Goal: Task Accomplishment & Management: Manage account settings

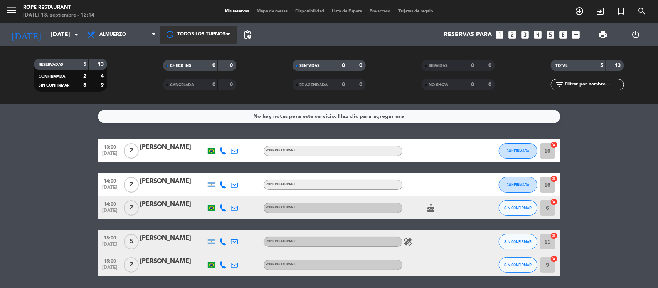
click at [205, 39] on div at bounding box center [198, 34] width 77 height 17
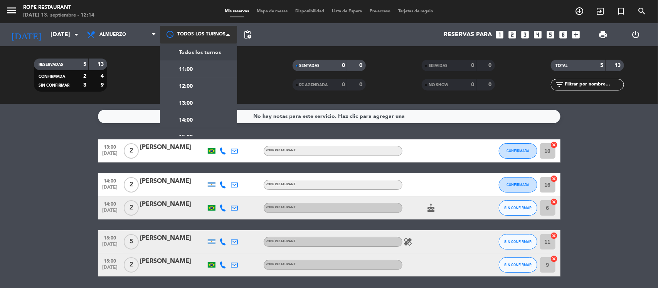
click at [204, 37] on div at bounding box center [198, 34] width 77 height 17
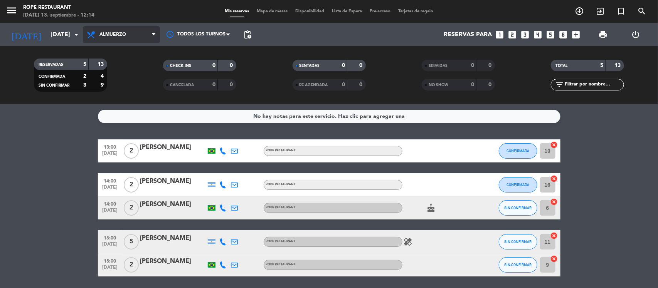
click at [126, 33] on span "Almuerzo" at bounding box center [121, 34] width 77 height 17
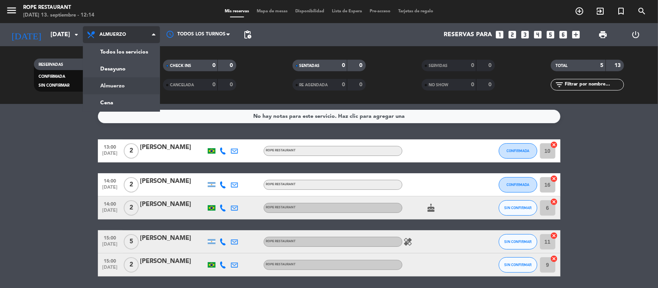
click at [128, 93] on div "menu Rope restaurant [DATE] 13. septiembre - 12:14 Mis reservas Mapa de mesas D…" at bounding box center [329, 52] width 658 height 104
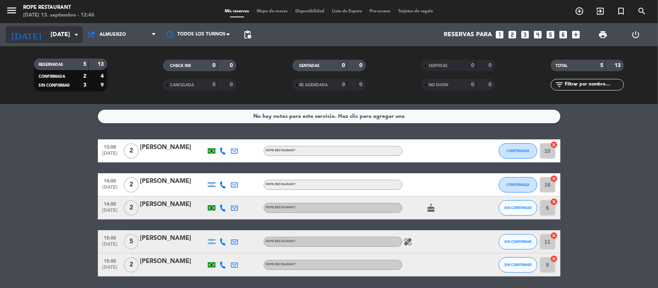
click at [72, 35] on icon "arrow_drop_down" at bounding box center [76, 34] width 9 height 9
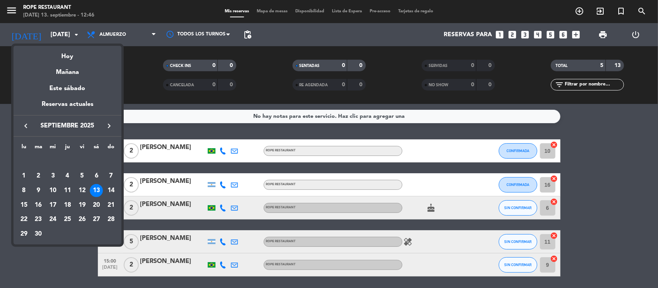
click at [18, 12] on div at bounding box center [329, 144] width 658 height 288
click at [17, 10] on icon "menu" at bounding box center [12, 11] width 12 height 12
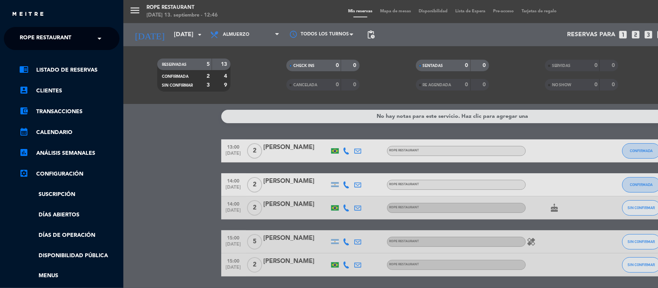
click at [32, 31] on span "Rope restaurant" at bounding box center [46, 38] width 52 height 16
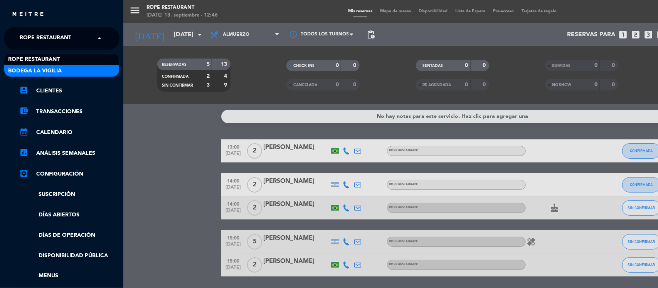
click at [44, 72] on span "Bodega La Vigilia" at bounding box center [35, 71] width 54 height 9
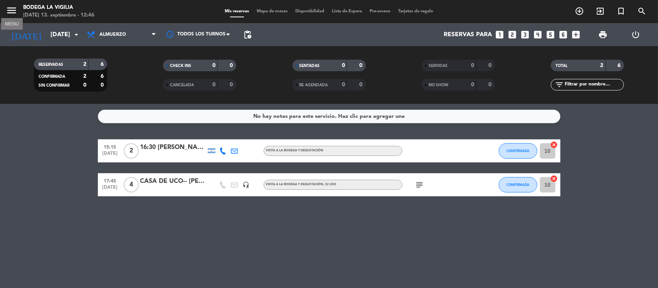
click at [15, 12] on icon "menu" at bounding box center [12, 11] width 12 height 12
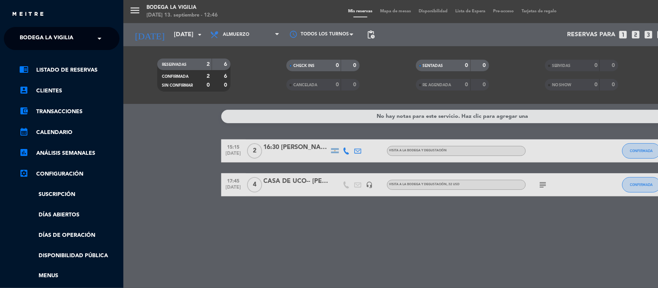
click at [24, 36] on span "Bodega La Vigilia" at bounding box center [47, 38] width 54 height 16
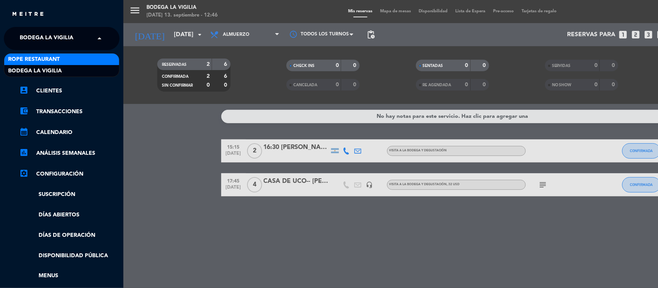
click at [38, 55] on span "Rope restaurant" at bounding box center [34, 59] width 52 height 9
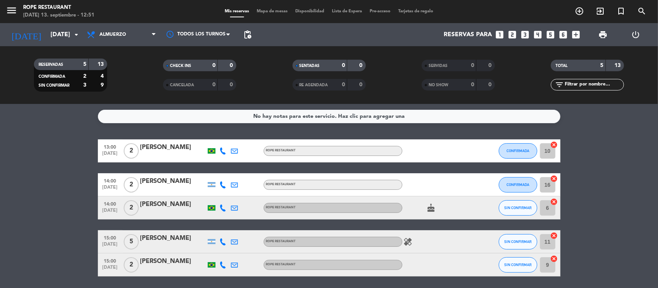
click at [18, 12] on span "menu" at bounding box center [14, 12] width 17 height 18
click at [12, 9] on icon "menu" at bounding box center [12, 11] width 12 height 12
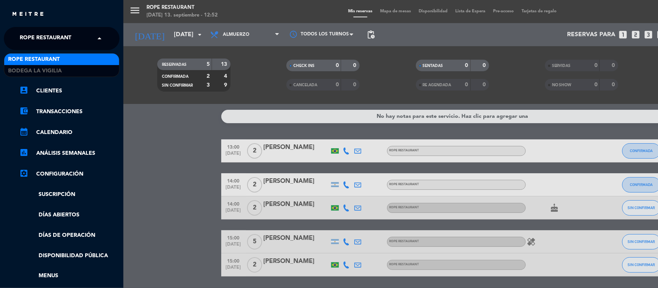
drag, startPoint x: 33, startPoint y: 44, endPoint x: 35, endPoint y: 62, distance: 17.8
click at [34, 45] on span "Rope restaurant" at bounding box center [46, 38] width 52 height 16
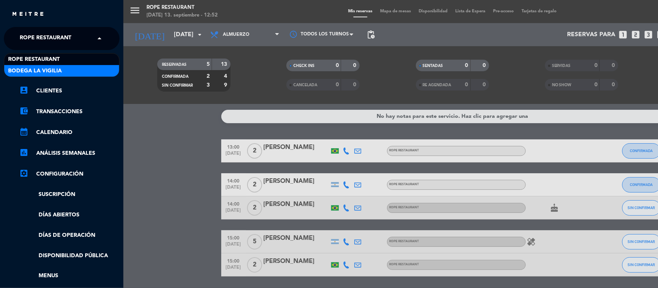
click at [35, 68] on span "Bodega La Vigilia" at bounding box center [35, 71] width 54 height 9
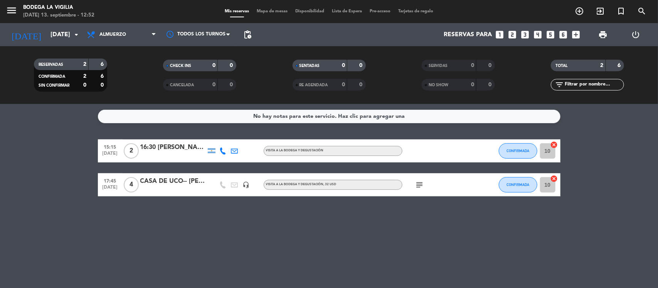
drag, startPoint x: 3, startPoint y: 10, endPoint x: 10, endPoint y: 12, distance: 7.3
click at [4, 10] on div "menu Bodega La Vigilia [DATE] 13. septiembre - 12:52" at bounding box center [82, 12] width 164 height 18
click at [10, 12] on icon "menu" at bounding box center [12, 11] width 12 height 12
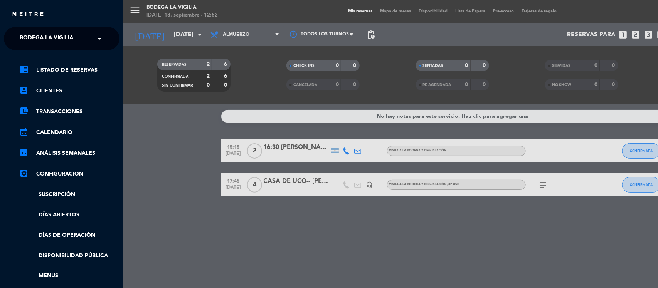
click at [35, 41] on span "Bodega La Vigilia" at bounding box center [47, 38] width 54 height 16
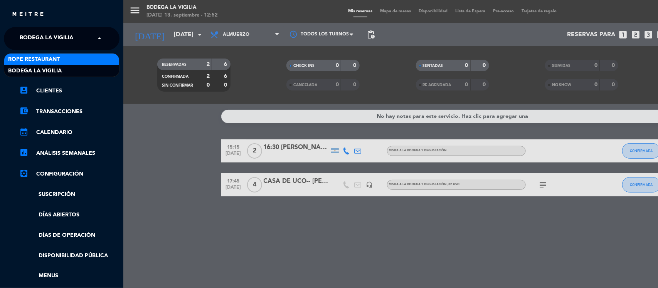
click at [59, 64] on div "Rope restaurant" at bounding box center [61, 60] width 115 height 12
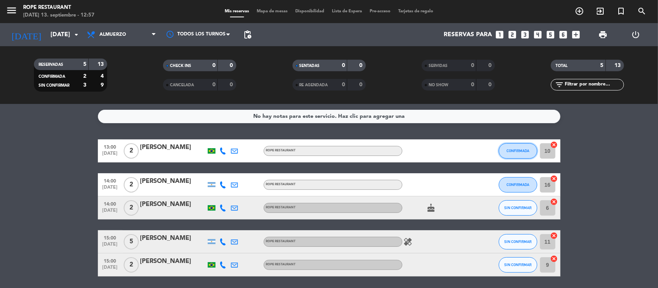
click at [507, 154] on button "CONFIRMADA" at bounding box center [518, 150] width 39 height 15
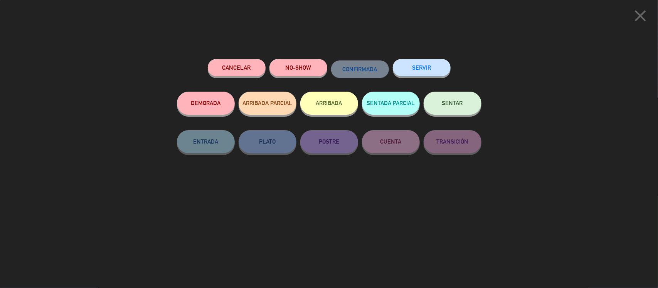
click at [449, 106] on span "SENTAR" at bounding box center [452, 103] width 21 height 7
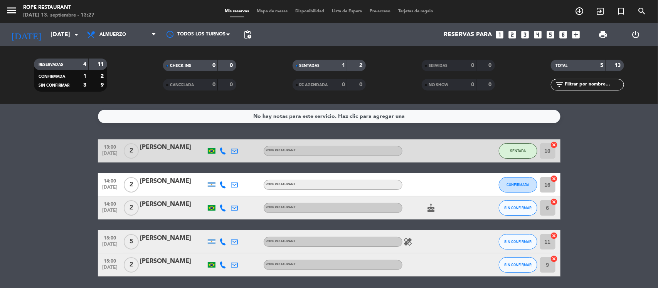
scroll to position [26, 0]
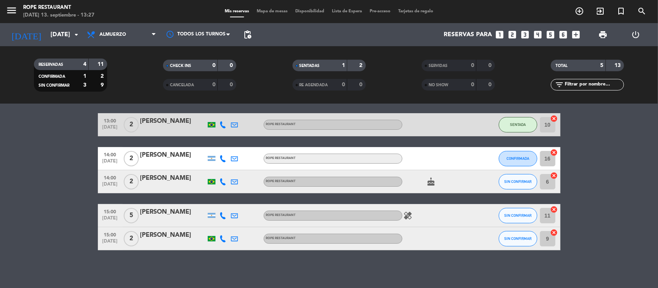
click at [410, 215] on icon "healing" at bounding box center [407, 215] width 9 height 9
drag, startPoint x: 410, startPoint y: 215, endPoint x: 349, endPoint y: 175, distance: 73.5
click at [410, 215] on icon "healing" at bounding box center [407, 215] width 9 height 9
click at [128, 35] on span "Almuerzo" at bounding box center [121, 34] width 77 height 17
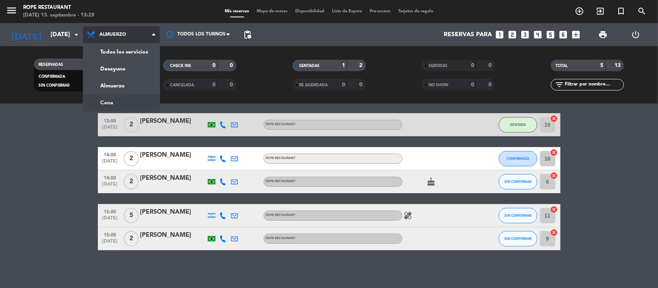
click at [118, 103] on div "menu Rope restaurant [DATE] 13. septiembre - 13:28 Mis reservas Mapa de mesas D…" at bounding box center [329, 52] width 658 height 104
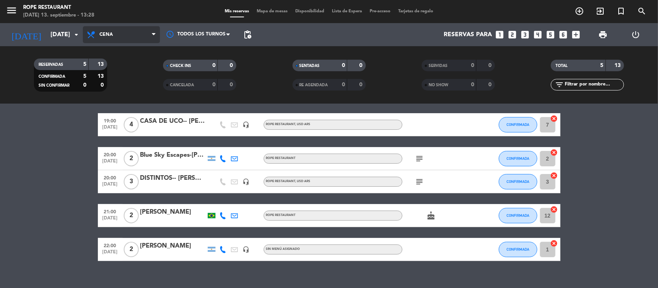
click at [123, 37] on span "Cena" at bounding box center [121, 34] width 77 height 17
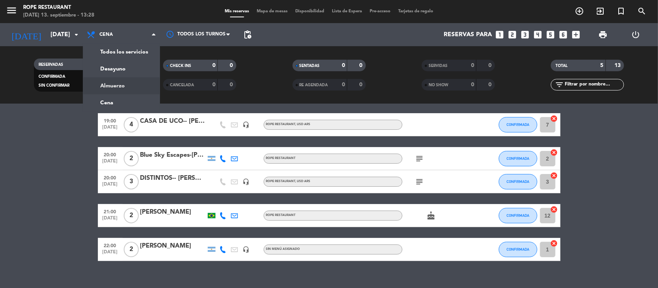
drag, startPoint x: 126, startPoint y: 85, endPoint x: 105, endPoint y: 93, distance: 22.7
click at [126, 86] on div "menu Rope restaurant [DATE] 13. septiembre - 13:28 Mis reservas Mapa de mesas D…" at bounding box center [329, 52] width 658 height 104
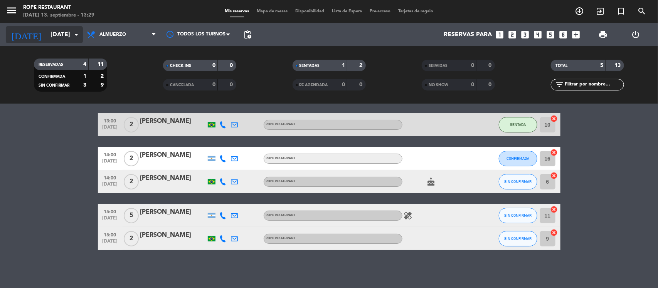
click at [37, 44] on div "[DATE] [DATE] arrow_drop_down" at bounding box center [44, 34] width 77 height 23
click at [47, 39] on input "[DATE]" at bounding box center [87, 34] width 81 height 15
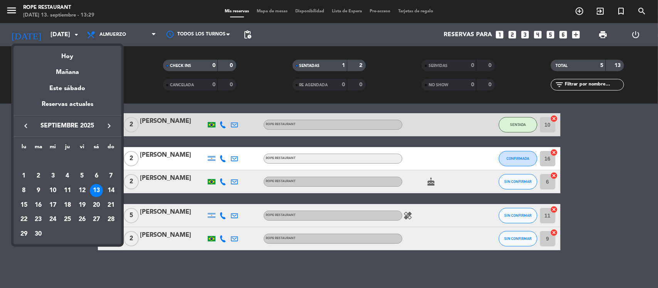
click at [57, 70] on div "Mañana" at bounding box center [67, 70] width 108 height 16
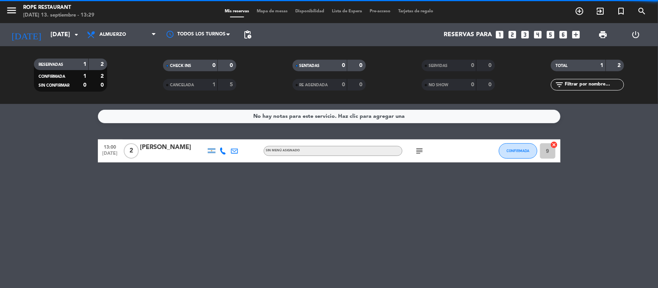
scroll to position [0, 0]
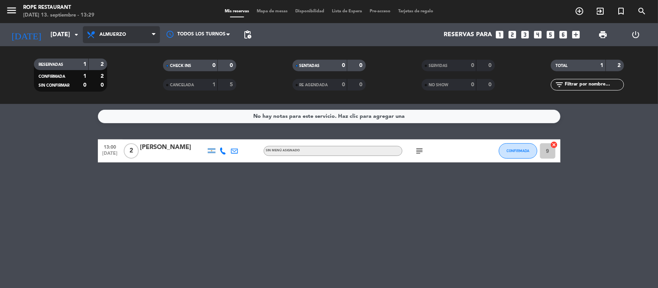
click at [131, 36] on span "Almuerzo" at bounding box center [121, 34] width 77 height 17
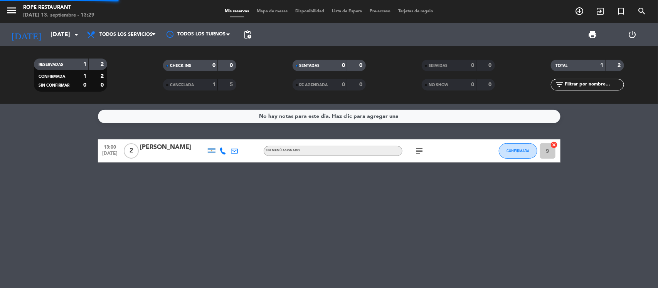
click at [132, 47] on div "menu Rope restaurant [DATE] 13. septiembre - 13:29 Mis reservas Mapa de mesas D…" at bounding box center [329, 52] width 658 height 104
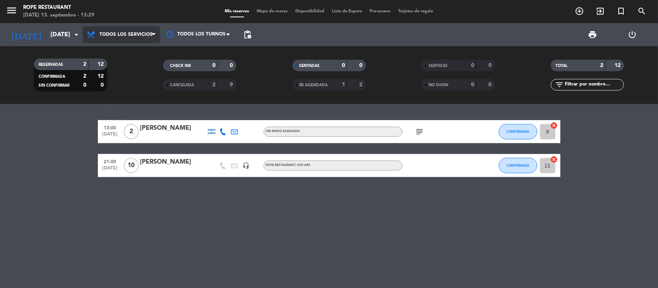
click at [127, 41] on span "Todos los servicios" at bounding box center [121, 34] width 77 height 17
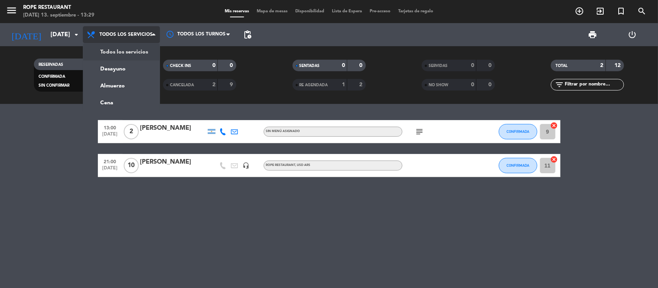
click at [126, 57] on div "menu Rope restaurant [DATE] 13. septiembre - 13:29 Mis reservas Mapa de mesas D…" at bounding box center [329, 52] width 658 height 104
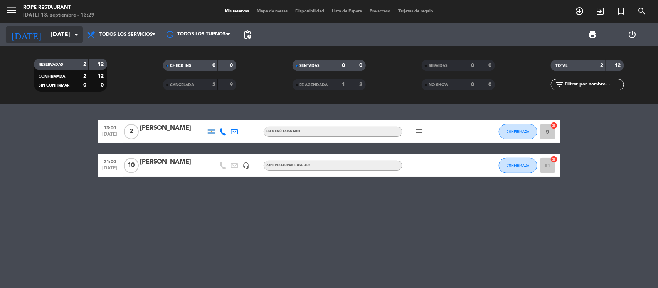
click at [47, 33] on input "[DATE]" at bounding box center [87, 34] width 81 height 15
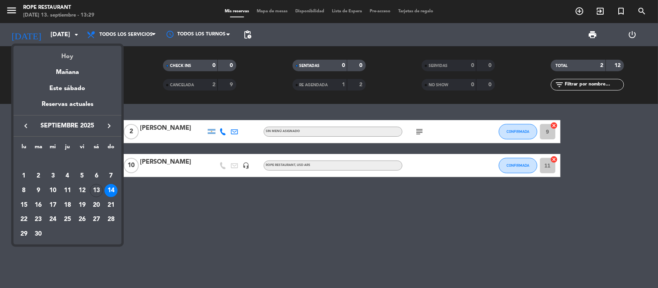
click at [60, 59] on div "Hoy" at bounding box center [67, 54] width 108 height 16
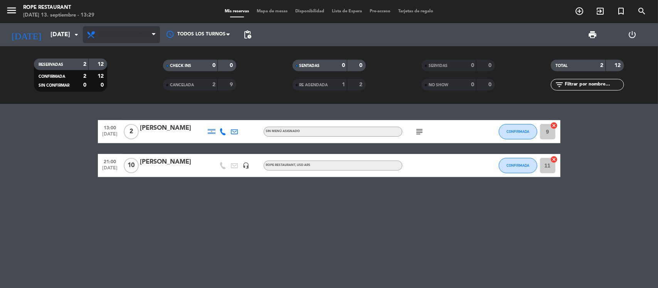
type input "[DATE]"
click at [139, 35] on span "Todos los servicios" at bounding box center [125, 34] width 53 height 5
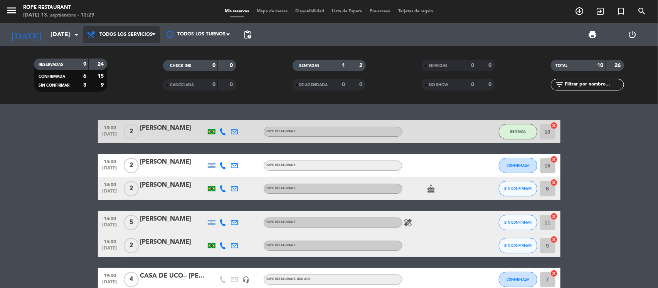
click at [128, 42] on span "Todos los servicios" at bounding box center [121, 34] width 77 height 17
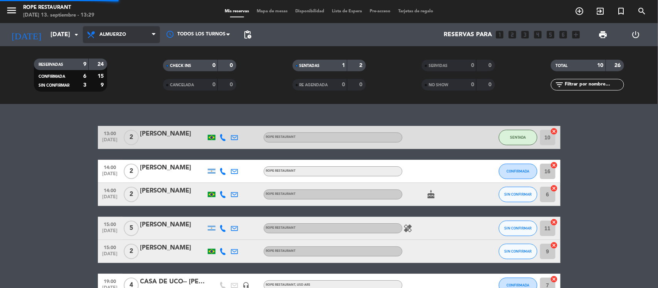
click at [130, 86] on div "menu Rope restaurant [DATE] 13. septiembre - 13:29 Mis reservas Mapa de mesas D…" at bounding box center [329, 52] width 658 height 104
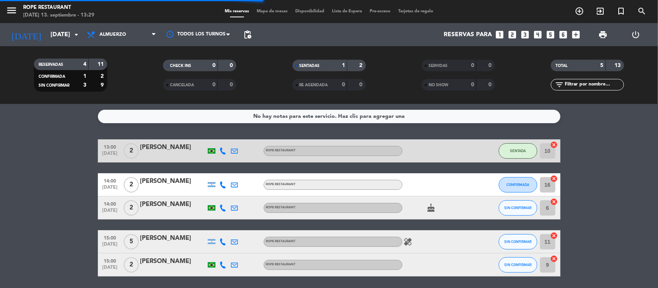
scroll to position [26, 0]
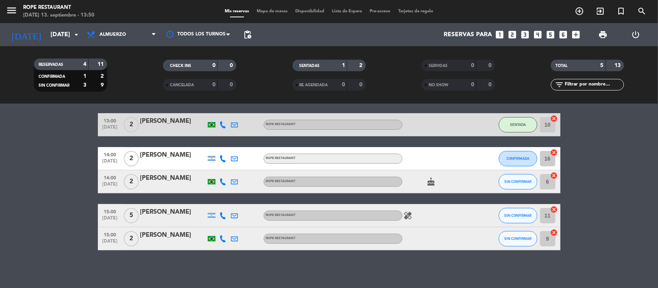
drag, startPoint x: 195, startPoint y: 78, endPoint x: 196, endPoint y: 164, distance: 86.7
drag, startPoint x: 196, startPoint y: 164, endPoint x: 38, endPoint y: 157, distance: 158.9
click at [29, 178] on bookings-row "13:00 [DATE] 2 [PERSON_NAME] ROPE RESTAURANT SENTADA 10 cancel 14:00 [DATE] 2 […" at bounding box center [329, 181] width 658 height 137
click at [171, 120] on div "[PERSON_NAME]" at bounding box center [172, 121] width 65 height 10
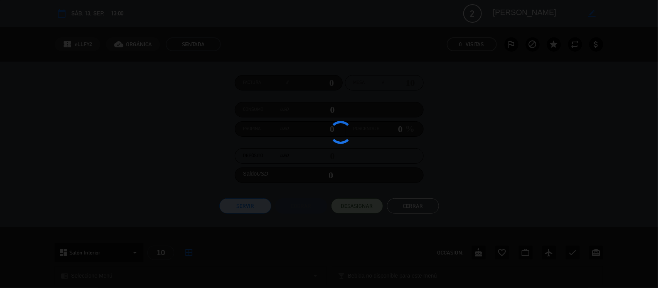
click at [508, 16] on div at bounding box center [329, 144] width 658 height 288
click at [507, 14] on div at bounding box center [329, 144] width 658 height 288
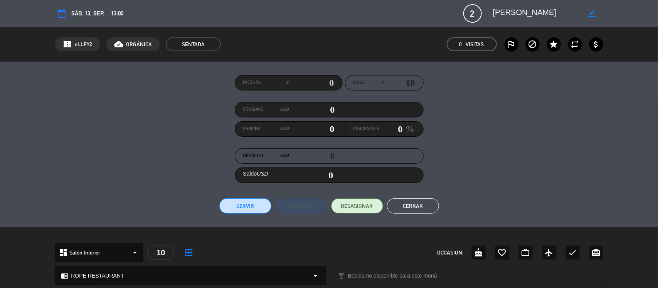
click at [507, 12] on textarea at bounding box center [537, 14] width 88 height 14
click at [410, 209] on button "Cerrar" at bounding box center [413, 205] width 52 height 15
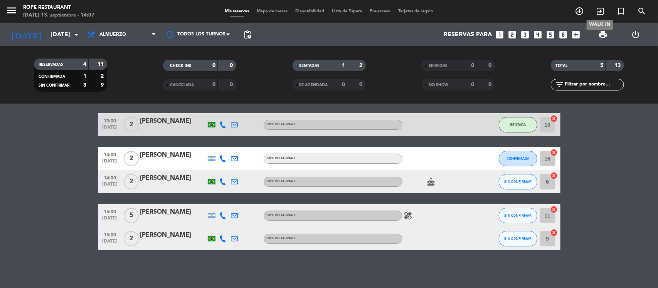
click at [606, 9] on span "exit_to_app" at bounding box center [599, 11] width 21 height 13
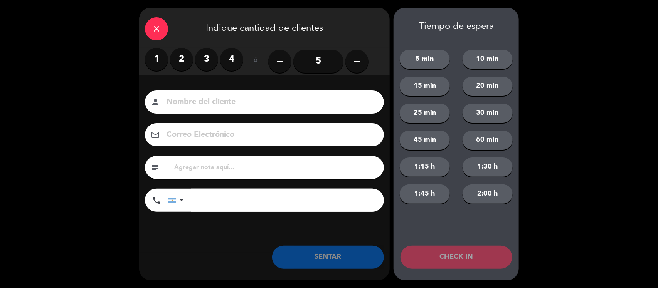
click at [180, 62] on label "2" at bounding box center [181, 59] width 23 height 23
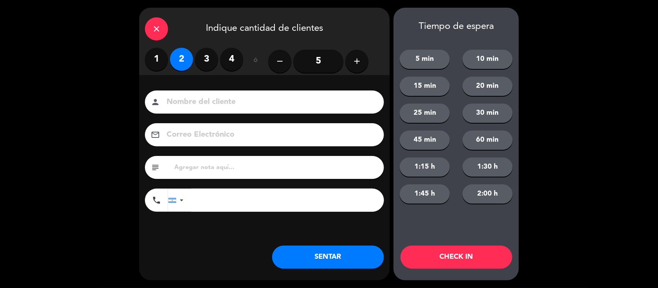
click at [189, 101] on input at bounding box center [270, 102] width 208 height 13
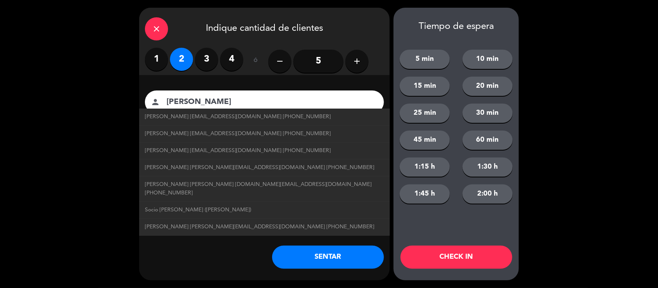
type input "[PERSON_NAME]"
click at [334, 257] on button "SENTAR" at bounding box center [328, 257] width 112 height 23
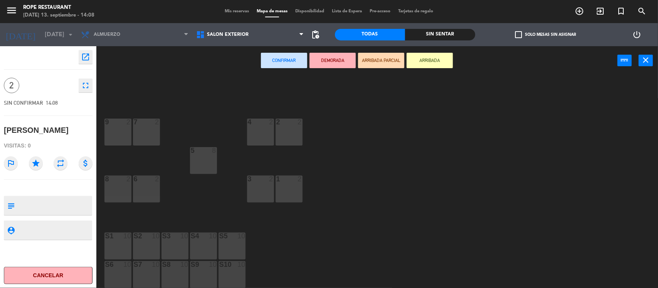
click at [209, 163] on div "5 8" at bounding box center [203, 160] width 27 height 27
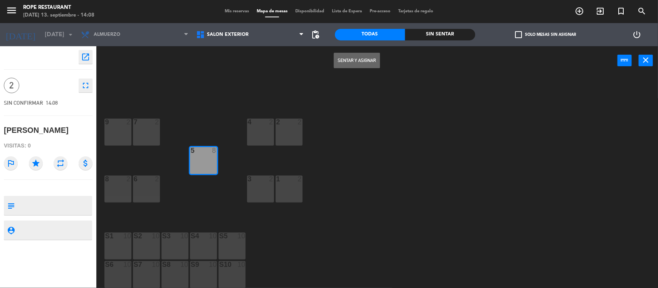
click at [373, 57] on button "Sentar y Asignar" at bounding box center [357, 60] width 46 height 15
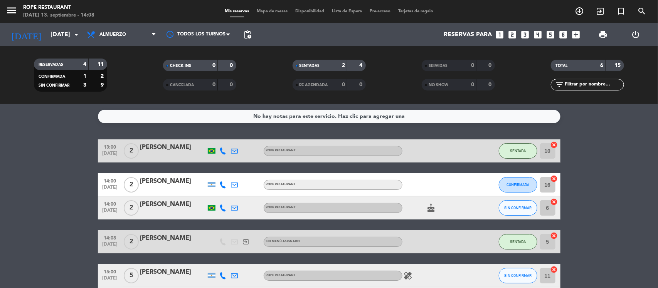
click at [164, 234] on div "[PERSON_NAME]" at bounding box center [172, 238] width 65 height 10
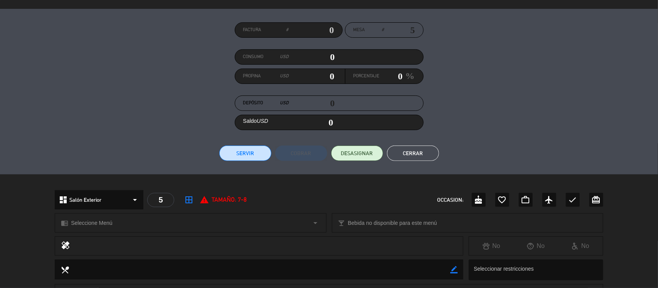
scroll to position [96, 0]
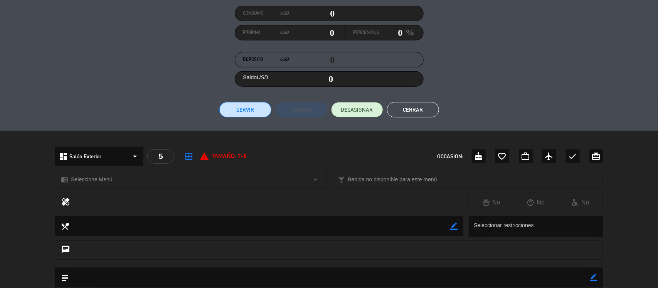
click at [131, 176] on div "chrome_reader_mode Seleccione Menú arrow_drop_down" at bounding box center [190, 179] width 270 height 18
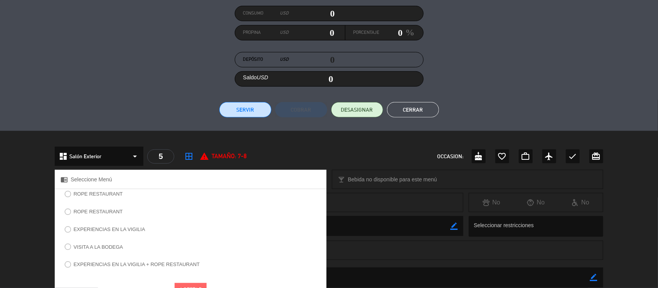
click at [87, 191] on label "ROPE RESTAURANT" at bounding box center [93, 195] width 66 height 12
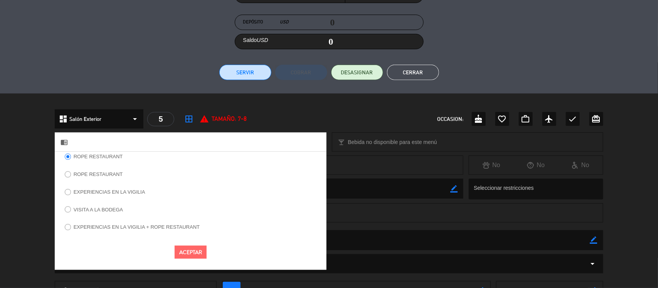
scroll to position [144, 0]
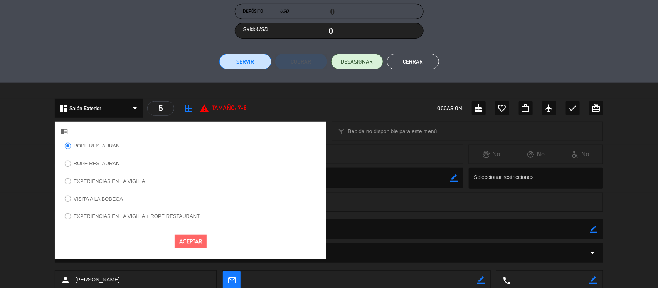
click at [203, 248] on button "Aceptar" at bounding box center [191, 241] width 32 height 13
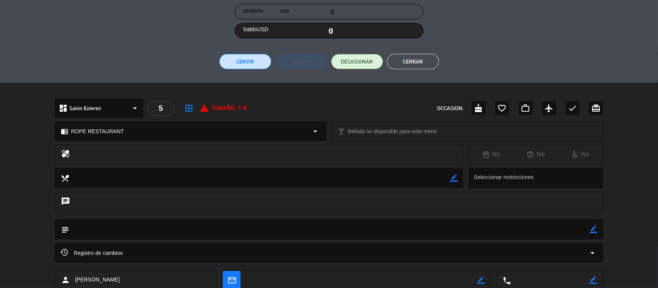
scroll to position [48, 0]
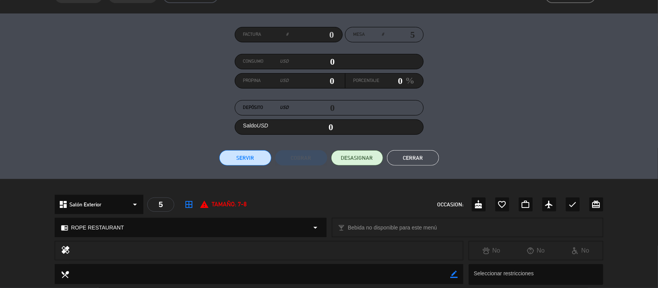
click at [422, 164] on button "Cerrar" at bounding box center [413, 157] width 52 height 15
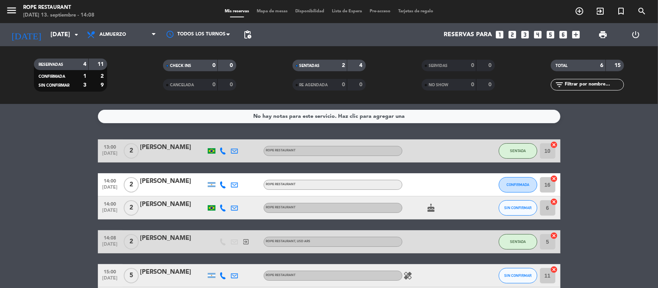
click at [164, 236] on div "[PERSON_NAME]" at bounding box center [172, 238] width 65 height 10
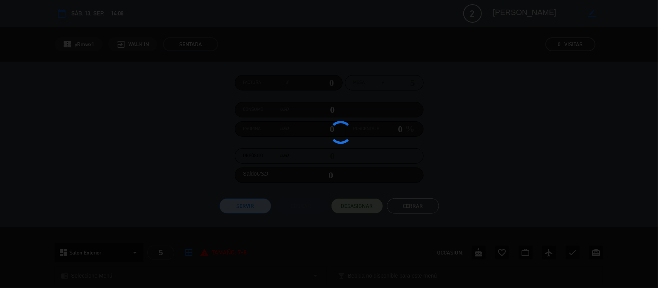
click at [164, 236] on div at bounding box center [329, 144] width 658 height 288
click at [496, 15] on textarea at bounding box center [537, 14] width 88 height 14
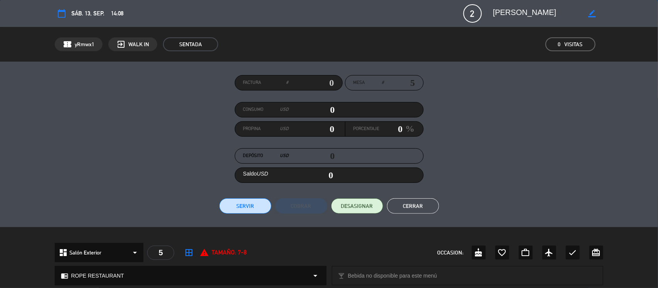
click at [496, 15] on textarea at bounding box center [537, 14] width 88 height 14
click at [405, 203] on button "Cerrar" at bounding box center [413, 205] width 52 height 15
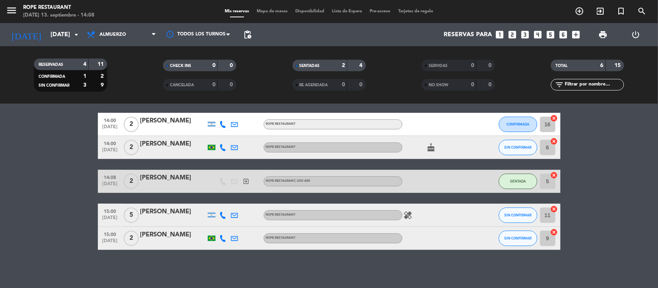
scroll to position [0, 0]
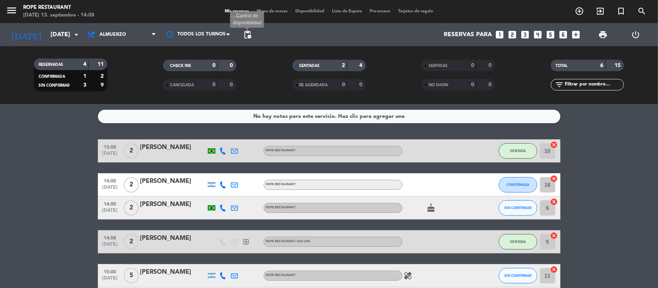
click at [250, 34] on span "pending_actions" at bounding box center [247, 34] width 9 height 9
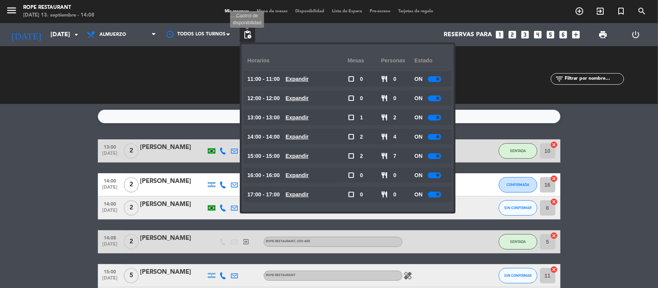
click at [246, 35] on span "pending_actions" at bounding box center [247, 34] width 9 height 9
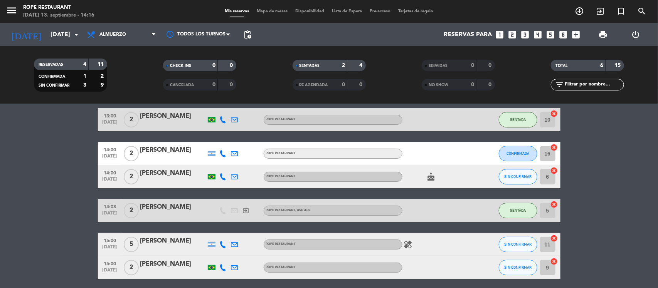
scroll to position [48, 0]
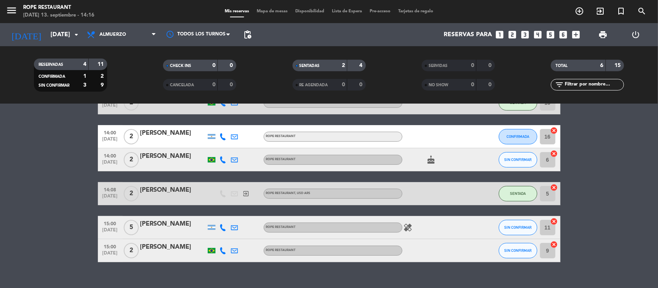
click at [241, 42] on span "pending_actions" at bounding box center [247, 34] width 15 height 15
click at [253, 34] on span "pending_actions" at bounding box center [247, 34] width 15 height 15
click at [253, 37] on span "pending_actions" at bounding box center [247, 34] width 15 height 15
click at [251, 33] on span "pending_actions" at bounding box center [247, 34] width 9 height 9
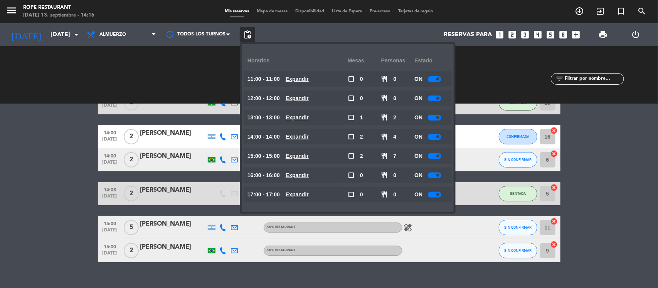
click at [435, 135] on div at bounding box center [434, 137] width 13 height 6
click at [437, 136] on div at bounding box center [436, 137] width 13 height 6
click at [442, 135] on div at bounding box center [436, 137] width 13 height 6
click at [66, 151] on bookings-row "13:00 [DATE] 2 [PERSON_NAME] ROPE RESTAURANT SENTADA 10 cancel 14:00 [DATE] 2 […" at bounding box center [329, 176] width 658 height 171
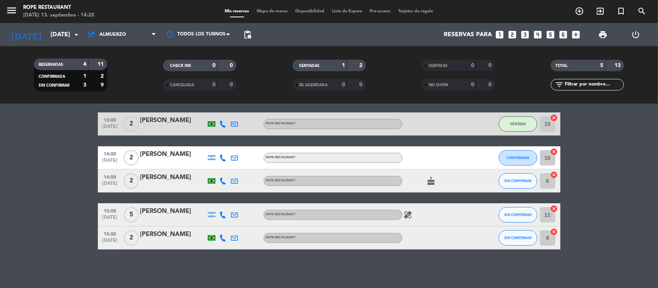
scroll to position [26, 0]
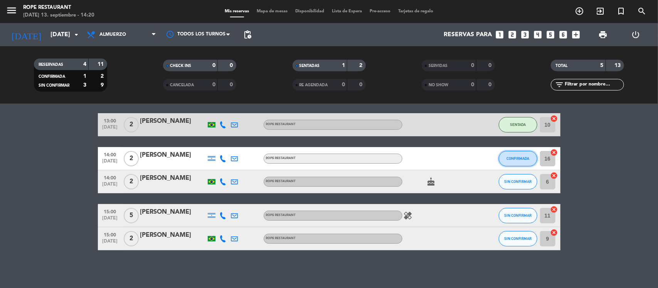
click at [528, 164] on button "CONFIRMADA" at bounding box center [518, 158] width 39 height 15
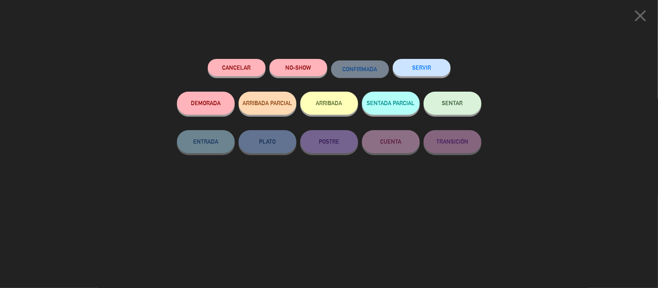
click at [449, 110] on button "SENTAR" at bounding box center [452, 103] width 58 height 23
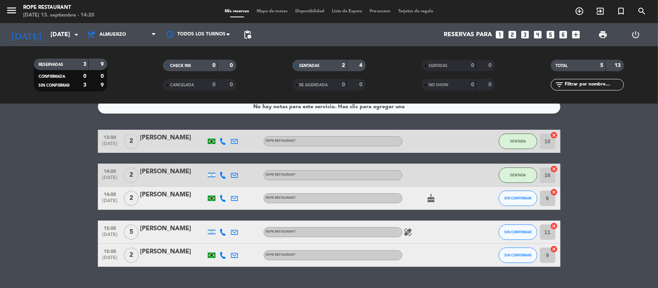
scroll to position [0, 0]
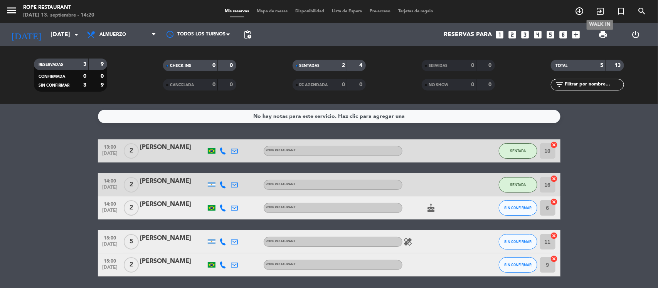
click at [598, 10] on icon "exit_to_app" at bounding box center [599, 11] width 9 height 9
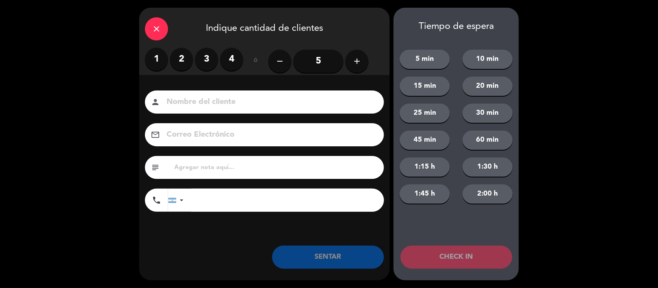
click at [180, 58] on label "2" at bounding box center [181, 59] width 23 height 23
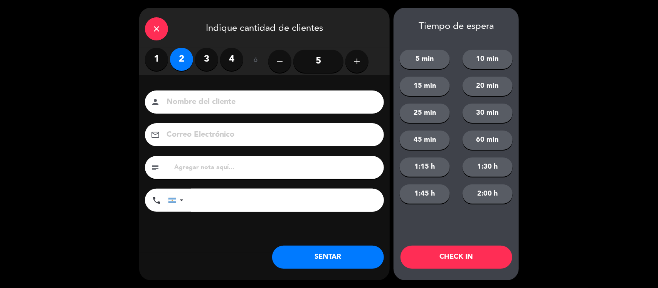
click at [186, 97] on input at bounding box center [270, 102] width 208 height 13
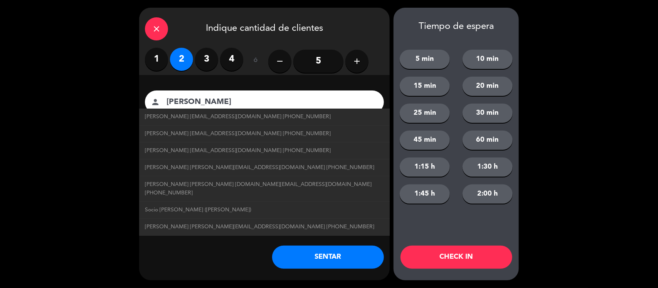
type input "[PERSON_NAME]"
click at [336, 259] on button "SENTAR" at bounding box center [328, 257] width 112 height 23
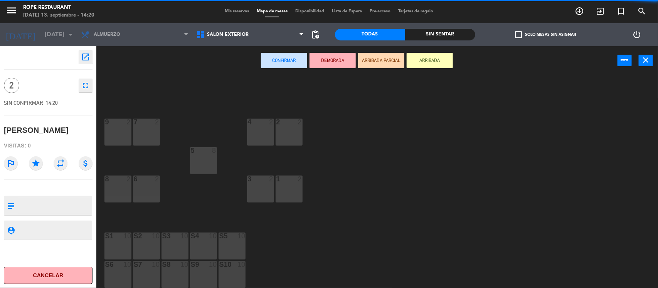
click at [152, 137] on div "7 2" at bounding box center [146, 132] width 27 height 27
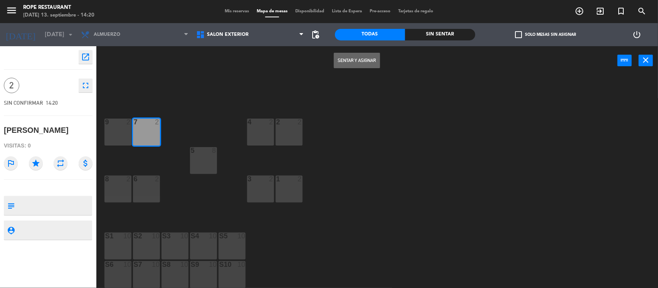
click at [372, 60] on button "Sentar y Asignar" at bounding box center [357, 60] width 46 height 15
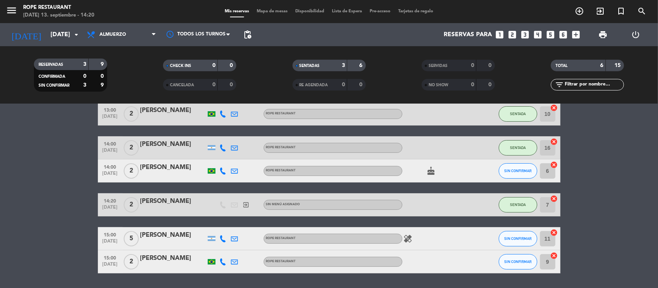
scroll to position [48, 0]
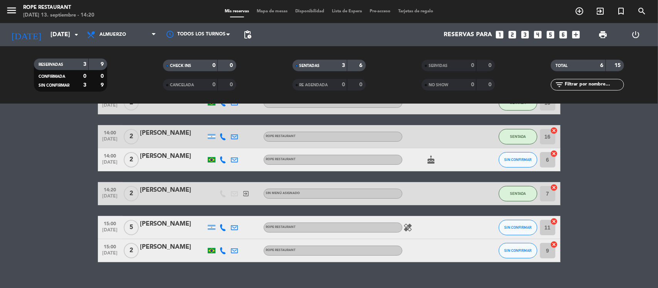
click at [162, 191] on div "[PERSON_NAME]" at bounding box center [172, 190] width 65 height 10
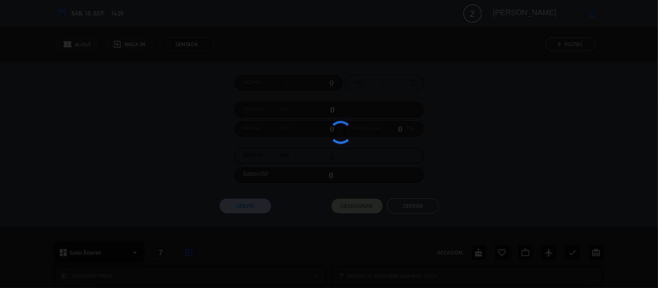
click at [162, 191] on div at bounding box center [329, 144] width 658 height 288
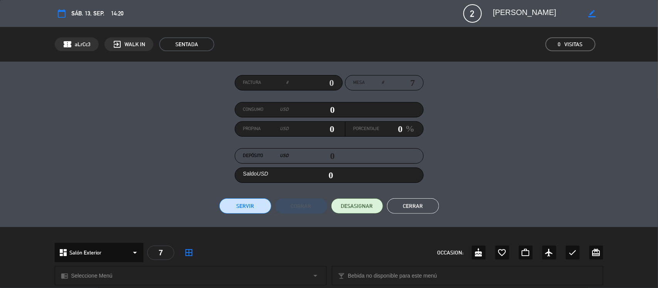
scroll to position [96, 0]
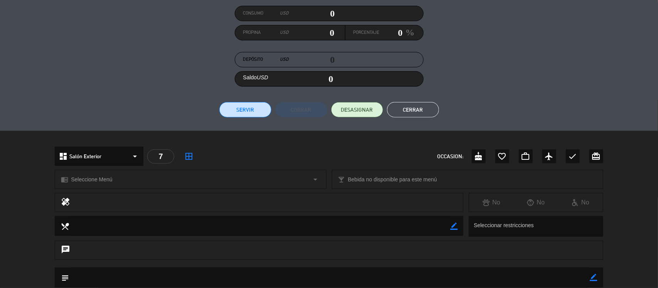
click at [116, 176] on div "chrome_reader_mode Seleccione Menú arrow_drop_down" at bounding box center [190, 179] width 270 height 18
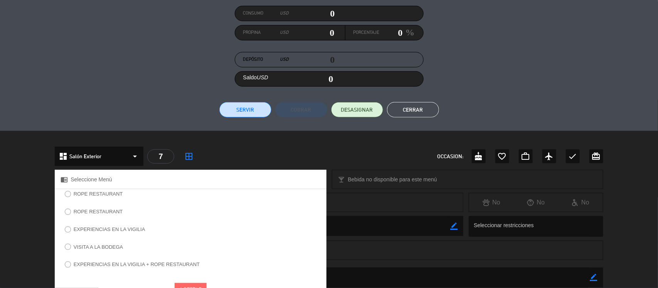
click at [106, 195] on label "ROPE RESTAURANT" at bounding box center [98, 193] width 49 height 5
click at [201, 287] on button "Aceptar" at bounding box center [191, 289] width 32 height 13
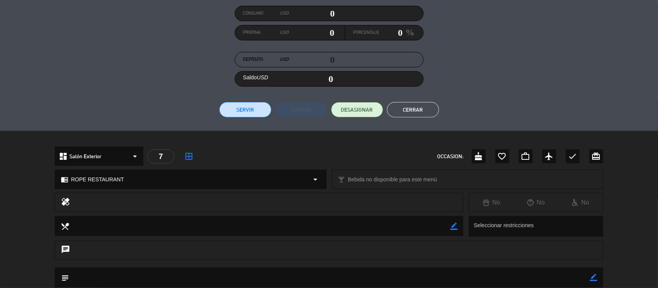
click at [424, 107] on button "Cerrar" at bounding box center [413, 109] width 52 height 15
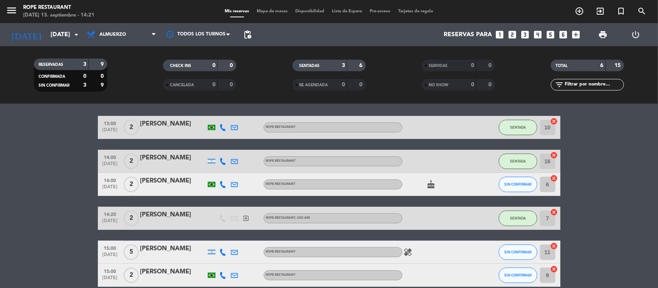
scroll to position [0, 0]
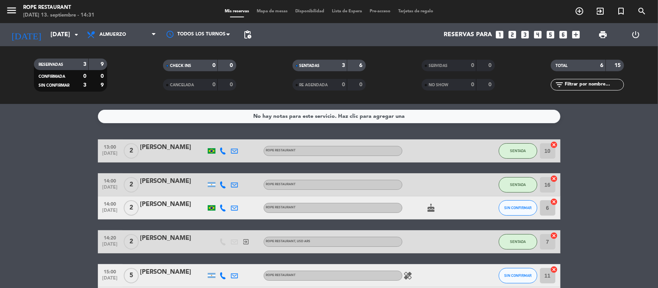
click at [174, 184] on div "[PERSON_NAME]" at bounding box center [172, 181] width 65 height 10
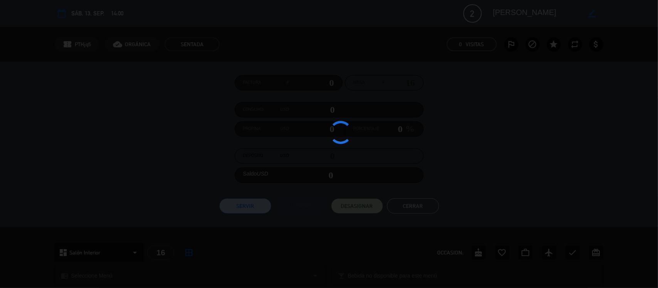
click at [173, 184] on div at bounding box center [329, 144] width 658 height 288
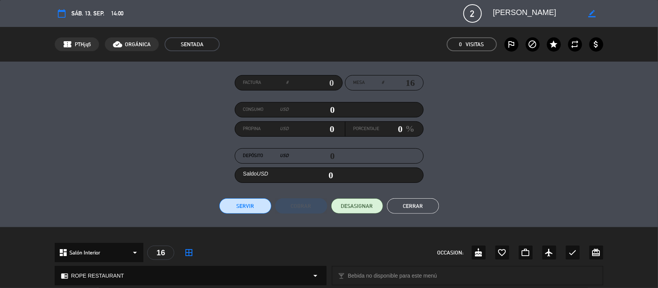
click at [526, 12] on textarea at bounding box center [537, 14] width 88 height 14
click at [527, 12] on textarea at bounding box center [537, 14] width 88 height 14
click at [415, 204] on button "Cerrar" at bounding box center [413, 205] width 52 height 15
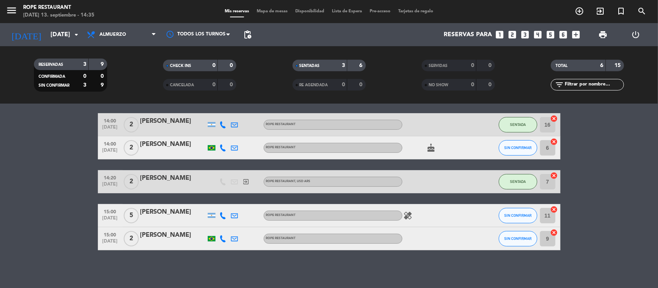
scroll to position [60, 0]
click at [405, 218] on icon "healing" at bounding box center [407, 215] width 9 height 9
click at [407, 215] on icon "healing" at bounding box center [407, 215] width 9 height 9
click at [519, 212] on button "SIN CONFIRMAR" at bounding box center [518, 215] width 39 height 15
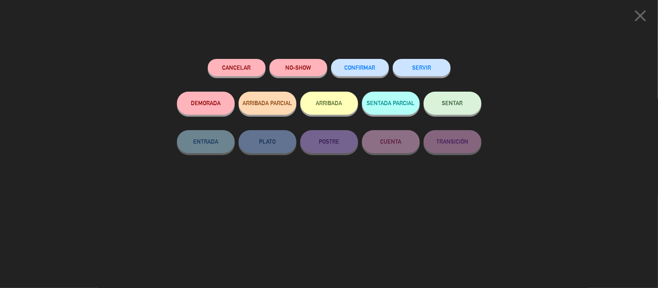
click at [454, 107] on button "SENTAR" at bounding box center [452, 103] width 58 height 23
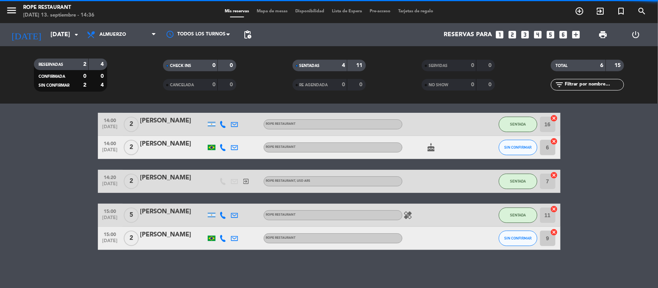
click at [174, 212] on div "[PERSON_NAME]" at bounding box center [172, 212] width 65 height 10
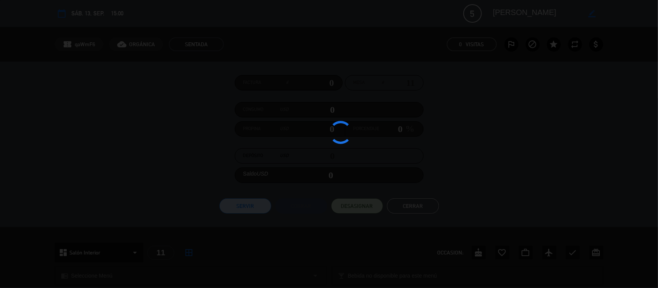
click at [174, 212] on div at bounding box center [329, 144] width 658 height 288
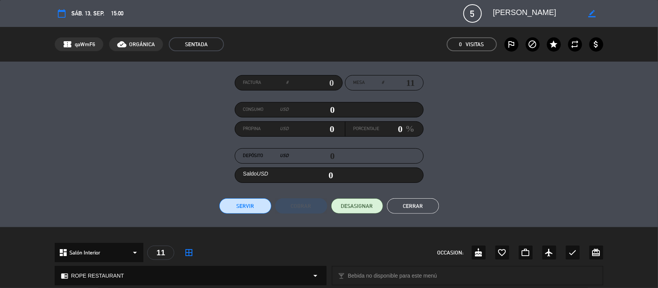
click at [517, 14] on textarea at bounding box center [537, 14] width 88 height 14
click at [415, 209] on button "Cerrar" at bounding box center [413, 205] width 52 height 15
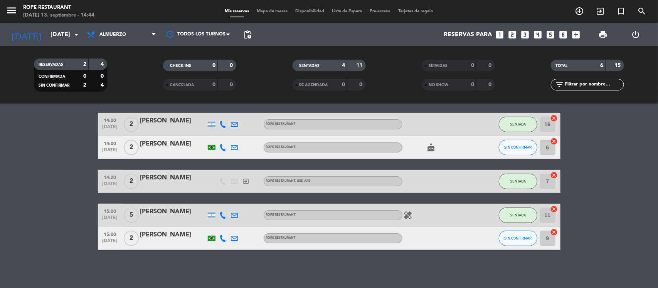
click at [222, 147] on icon at bounding box center [223, 147] width 7 height 7
click at [215, 134] on span "Copiar" at bounding box center [216, 134] width 16 height 8
drag, startPoint x: 50, startPoint y: 154, endPoint x: 141, endPoint y: 141, distance: 91.5
click at [51, 153] on bookings-row "13:00 [DATE] 2 [PERSON_NAME] ROPE RESTAURANT SENTADA 10 cancel 14:00 [DATE] 2 […" at bounding box center [329, 164] width 658 height 171
click at [430, 151] on icon "cake" at bounding box center [430, 147] width 9 height 9
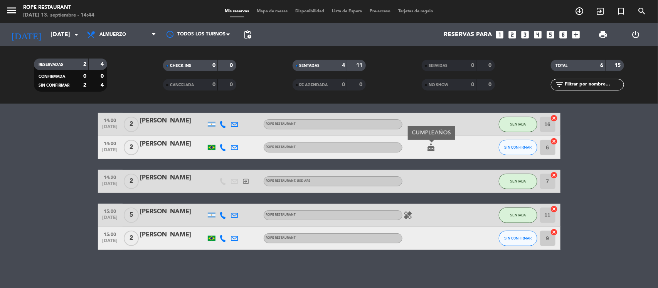
click at [428, 147] on icon "cake" at bounding box center [430, 147] width 9 height 9
click at [503, 149] on button "SIN CONFIRMAR" at bounding box center [518, 147] width 39 height 15
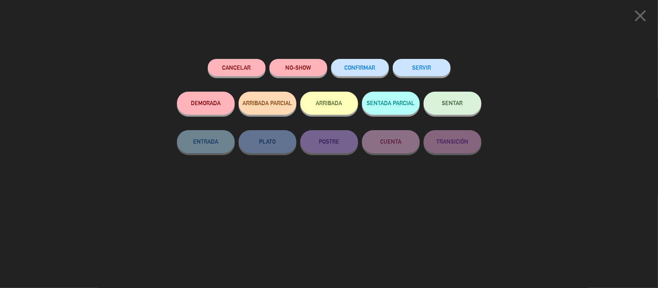
click at [282, 60] on button "NO-SHOW" at bounding box center [298, 67] width 58 height 17
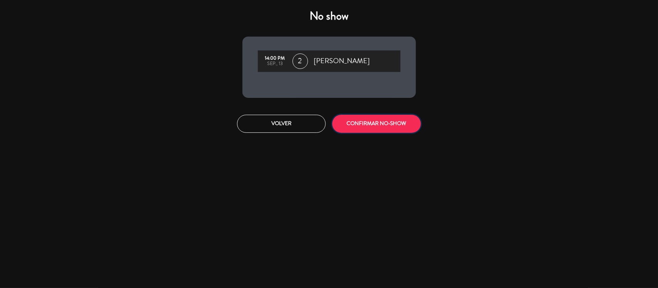
click at [363, 123] on button "CONFIRMAR NO-SHOW" at bounding box center [376, 124] width 89 height 18
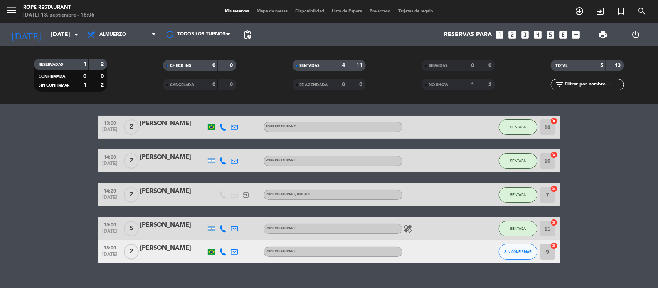
scroll to position [37, 0]
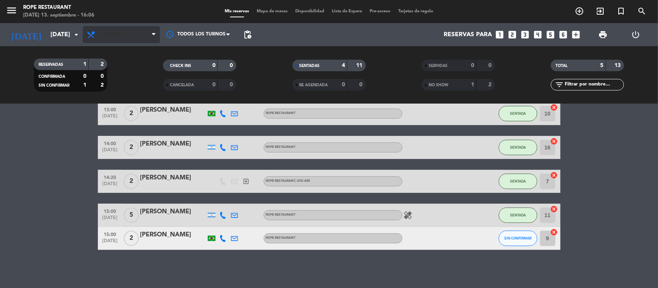
click at [124, 33] on span "Almuerzo" at bounding box center [112, 34] width 27 height 5
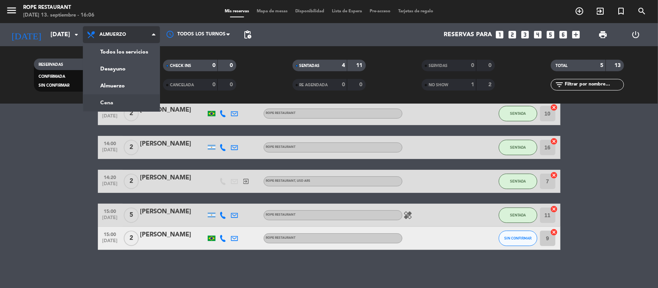
click at [124, 99] on div "menu Rope restaurant [DATE] 13. septiembre - 16:06 Mis reservas Mapa de mesas D…" at bounding box center [329, 52] width 658 height 104
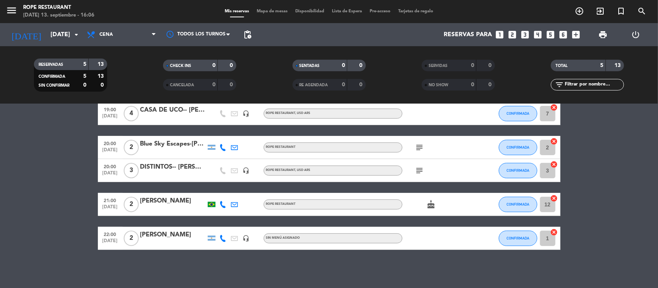
click at [425, 147] on span "subject" at bounding box center [420, 147] width 12 height 9
click at [423, 147] on icon "subject" at bounding box center [419, 147] width 9 height 9
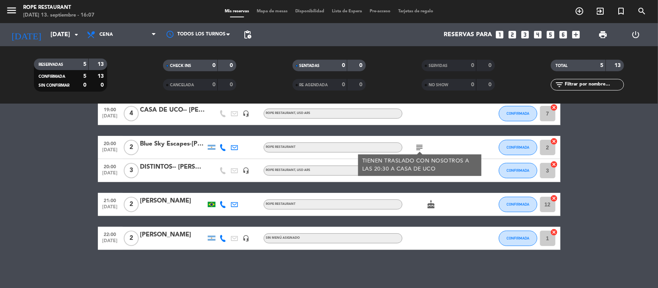
click at [2, 157] on bookings-row "19:00 [DATE] 4 CASA DE UCO-- [PERSON_NAME] Latin headset_mic ROPE RESTAURANT , …" at bounding box center [329, 176] width 658 height 148
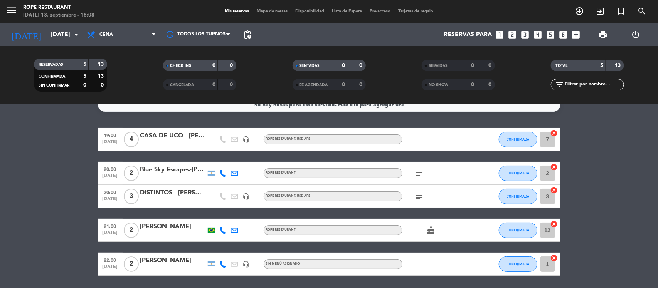
scroll to position [0, 0]
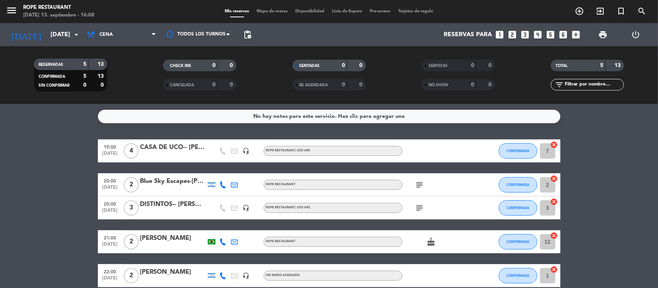
click at [149, 24] on div "Todos los servicios Desayuno Almuerzo Cena Cena Todos los servicios Desayuno Al…" at bounding box center [121, 34] width 77 height 23
click at [137, 25] on div "Todos los servicios Desayuno Almuerzo Cena Cena Todos los servicios Desayuno Al…" at bounding box center [121, 34] width 77 height 23
click at [136, 35] on span "Cena" at bounding box center [121, 34] width 77 height 17
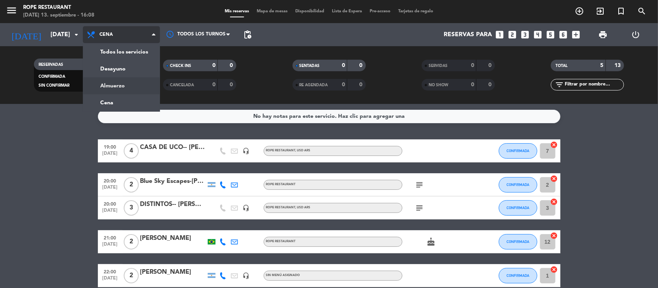
click at [131, 82] on div "menu Rope restaurant [DATE] 13. septiembre - 16:08 Mis reservas Mapa de mesas D…" at bounding box center [329, 52] width 658 height 104
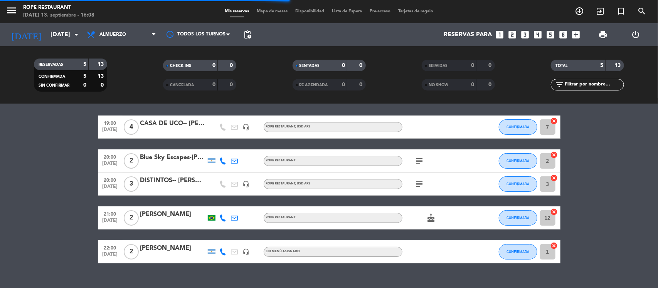
scroll to position [37, 0]
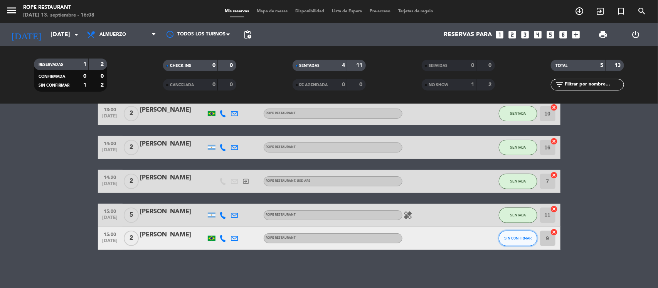
click at [515, 236] on span "SIN CONFIRMAR" at bounding box center [517, 238] width 27 height 4
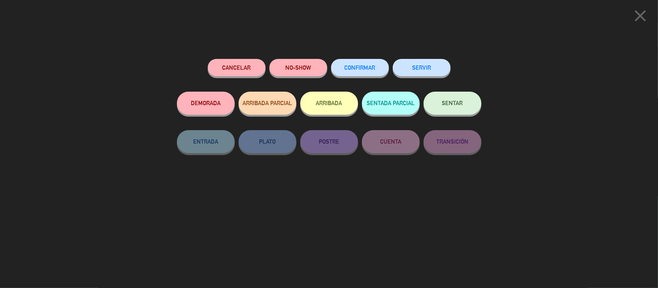
click at [285, 68] on button "NO-SHOW" at bounding box center [298, 67] width 58 height 17
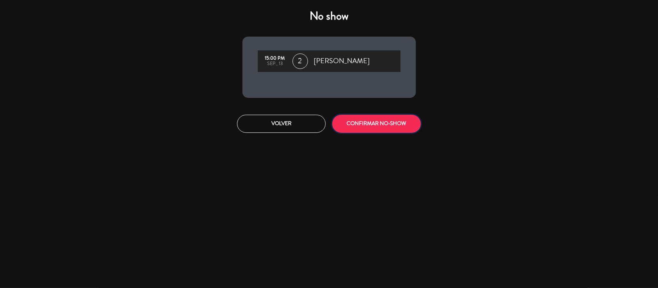
click at [371, 123] on button "CONFIRMAR NO-SHOW" at bounding box center [376, 124] width 89 height 18
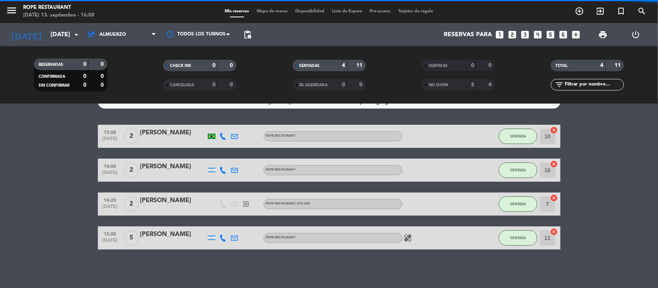
scroll to position [14, 0]
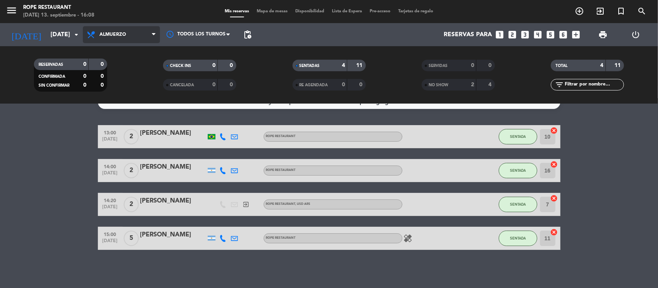
click at [120, 38] on span "Almuerzo" at bounding box center [121, 34] width 77 height 17
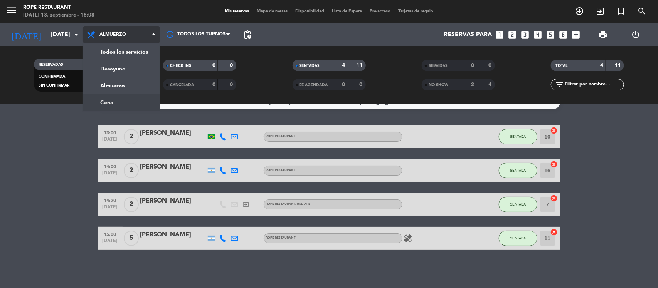
click at [119, 104] on ng-component "menu Rope restaurant [DATE] 13. septiembre - 16:08 Mis reservas Mapa de mesas D…" at bounding box center [329, 144] width 658 height 288
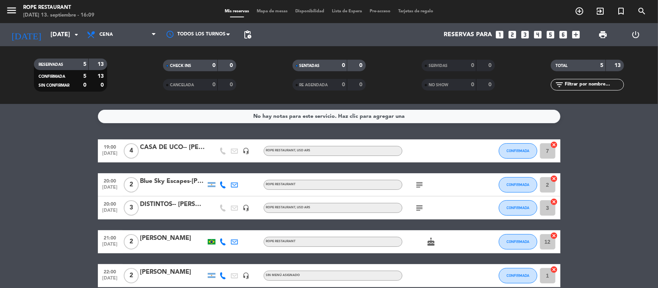
scroll to position [37, 0]
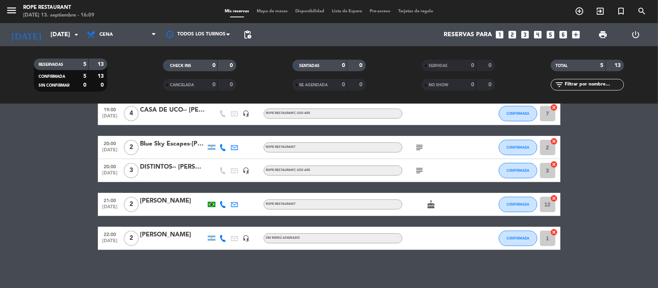
click at [420, 149] on icon "subject" at bounding box center [419, 147] width 9 height 9
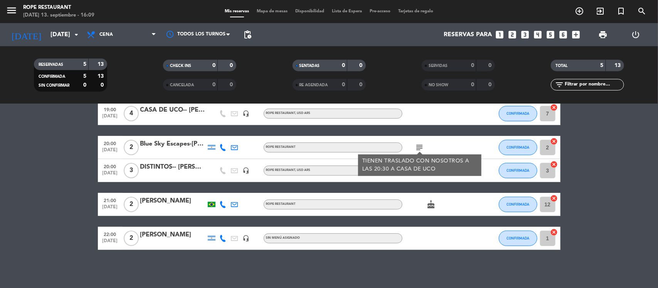
click at [632, 185] on bookings-row "19:00 [DATE] 4 CASA DE UCO-- [PERSON_NAME] Latin headset_mic ROPE RESTAURANT , …" at bounding box center [329, 176] width 658 height 148
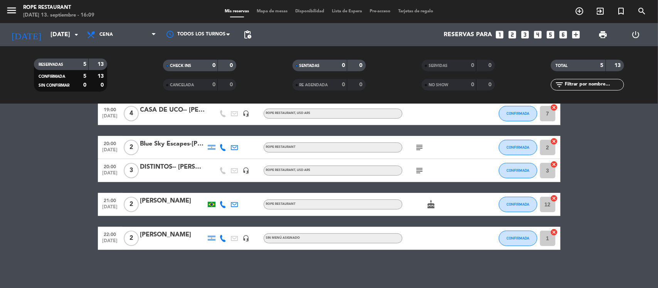
click at [421, 170] on icon "subject" at bounding box center [419, 170] width 9 height 9
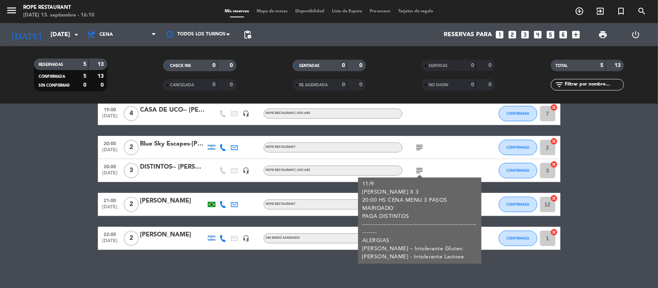
click at [52, 158] on bookings-row "19:00 [DATE] 4 CASA DE UCO-- [PERSON_NAME] Latin headset_mic ROPE RESTAURANT , …" at bounding box center [329, 176] width 658 height 148
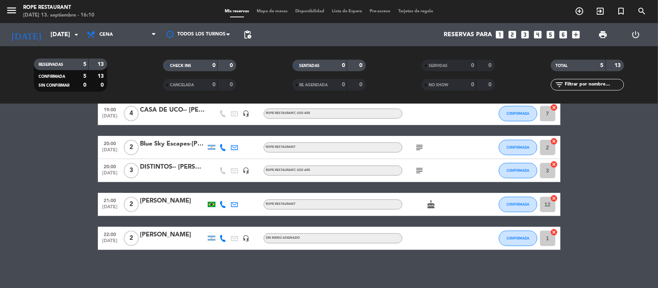
click at [416, 146] on icon "subject" at bounding box center [419, 147] width 9 height 9
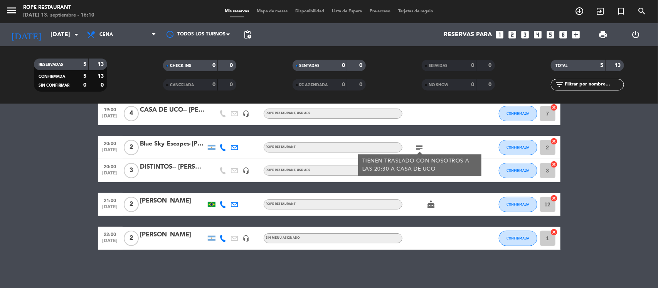
click at [191, 147] on div "Blue Sky Escapes-[PERSON_NAME] & [PERSON_NAME]" at bounding box center [172, 144] width 65 height 10
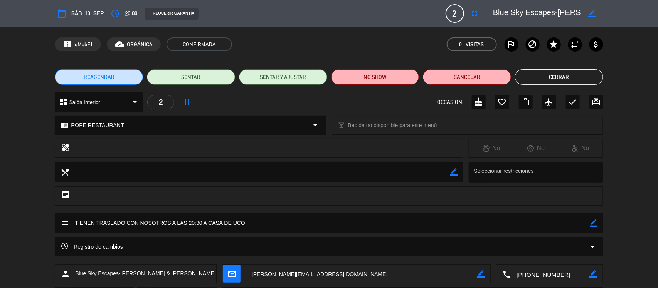
scroll to position [0, 30]
drag, startPoint x: 550, startPoint y: 18, endPoint x: 631, endPoint y: 35, distance: 82.5
click at [635, 27] on div "calendar_today sáb. 13, sep. access_time 20:00 REQUERIR GARANTÍA 2 Blue Sky Esc…" at bounding box center [329, 144] width 658 height 288
click at [576, 69] on button "Cerrar" at bounding box center [559, 76] width 88 height 15
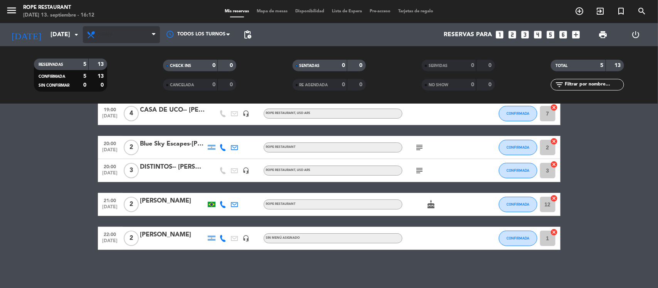
click at [99, 39] on span "Cena" at bounding box center [121, 34] width 77 height 17
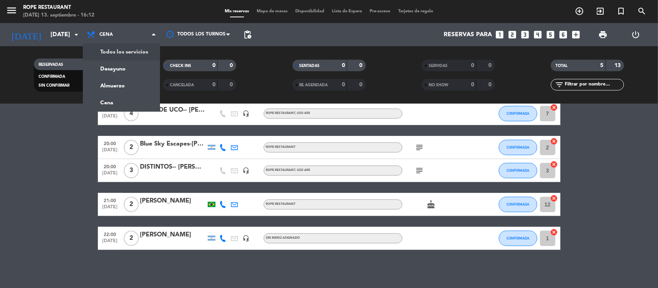
click at [115, 50] on div "menu Rope restaurant [DATE] 13. septiembre - 16:12 Mis reservas Mapa de mesas D…" at bounding box center [329, 52] width 658 height 104
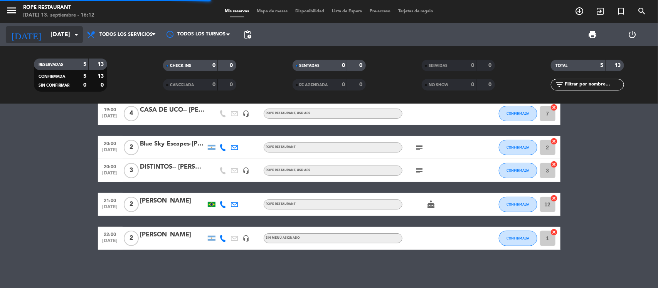
scroll to position [18, 0]
click at [47, 32] on input "[DATE]" at bounding box center [87, 34] width 81 height 15
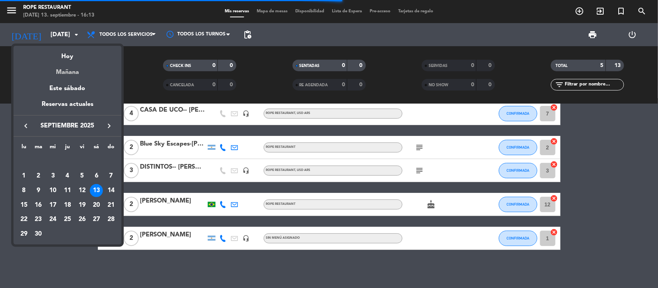
scroll to position [104, 0]
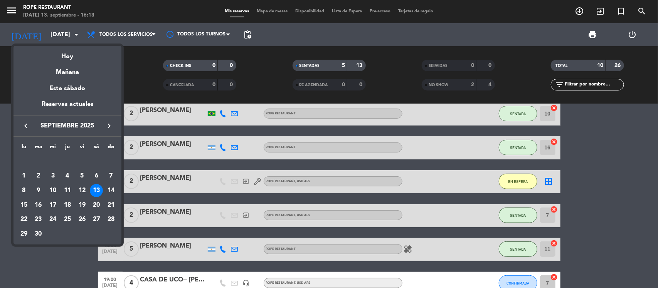
click at [48, 68] on div "Mañana" at bounding box center [67, 70] width 108 height 16
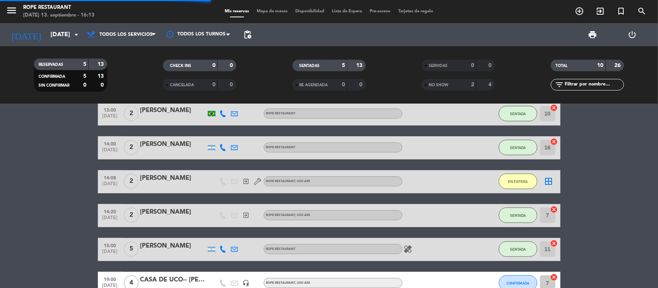
scroll to position [0, 0]
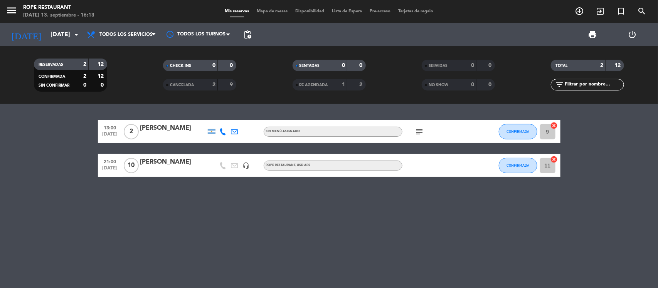
click at [421, 128] on icon "subject" at bounding box center [419, 131] width 9 height 9
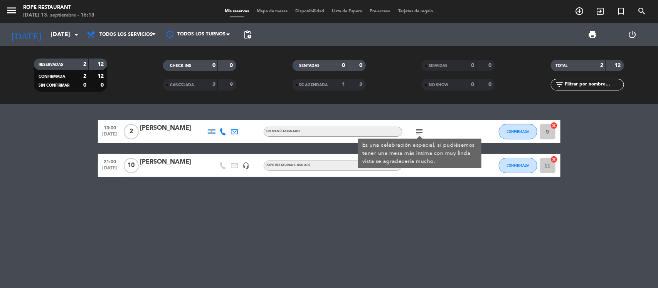
click at [434, 201] on div "13:00 [DATE] 2 [PERSON_NAME] Sin menú asignado subject Es una celebración espec…" at bounding box center [329, 196] width 658 height 184
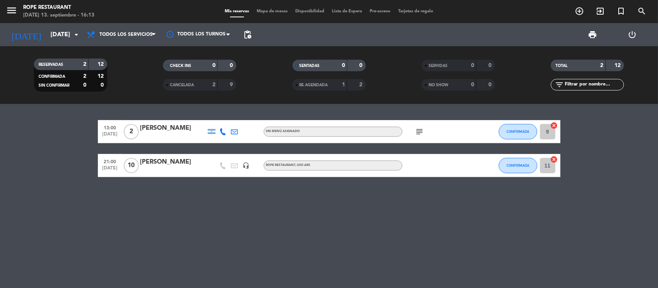
click at [418, 133] on icon "subject" at bounding box center [419, 131] width 9 height 9
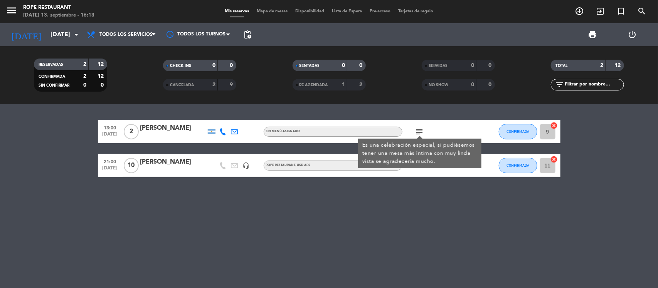
click at [390, 225] on div "13:00 [DATE] 2 [PERSON_NAME] Sin menú asignado subject Es una celebración espec…" at bounding box center [329, 196] width 658 height 184
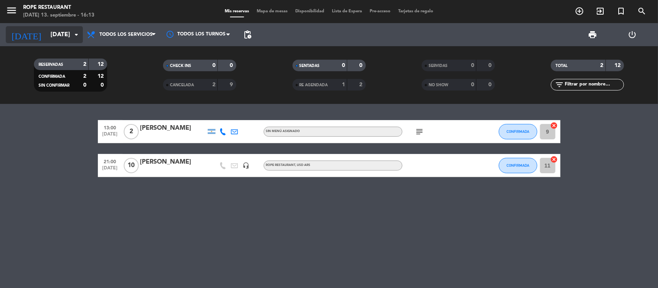
click at [55, 33] on input "[DATE]" at bounding box center [87, 34] width 81 height 15
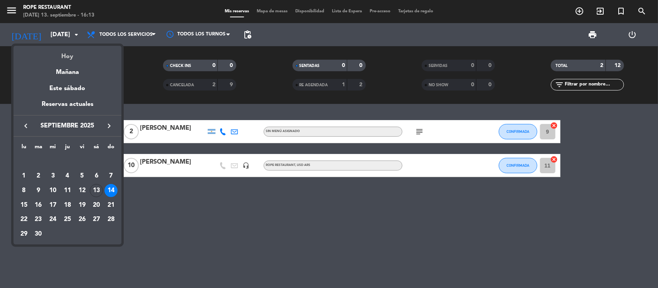
click at [81, 59] on div "Hoy" at bounding box center [67, 54] width 108 height 16
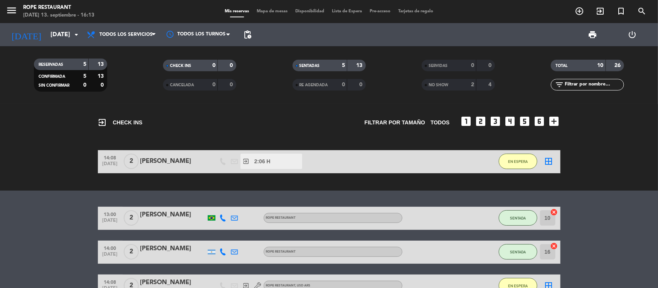
click at [218, 109] on div "exit_to_app CHECK INS Filtrar por tamaño TODOS looks_one looks_two looks_3 look…" at bounding box center [329, 119] width 462 height 30
click at [49, 34] on input "[DATE]" at bounding box center [87, 34] width 81 height 15
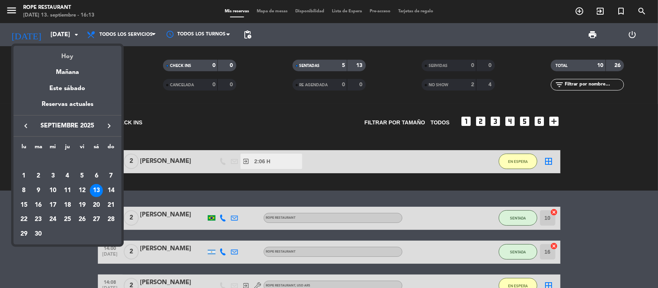
click at [62, 51] on div "Hoy" at bounding box center [67, 54] width 108 height 16
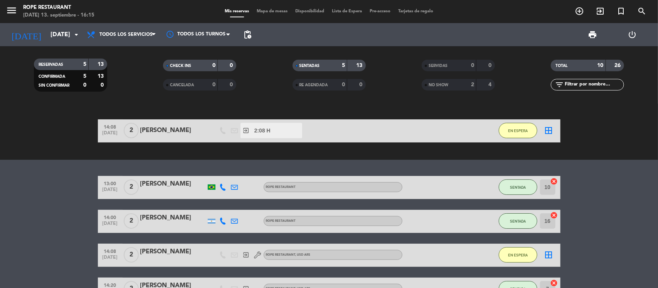
scroll to position [48, 0]
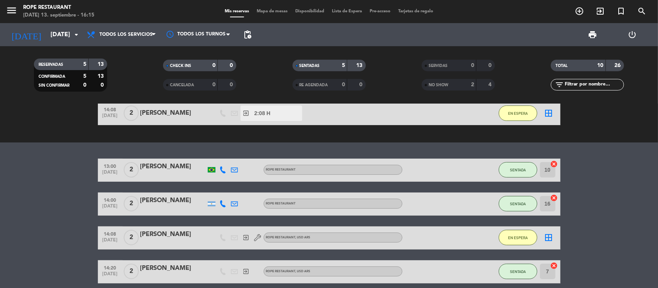
click at [144, 20] on div "menu Rope restaurant [DATE] 13. septiembre - 16:15 Mis reservas Mapa de mesas D…" at bounding box center [329, 11] width 658 height 23
click at [141, 36] on span "Todos los servicios" at bounding box center [125, 34] width 53 height 5
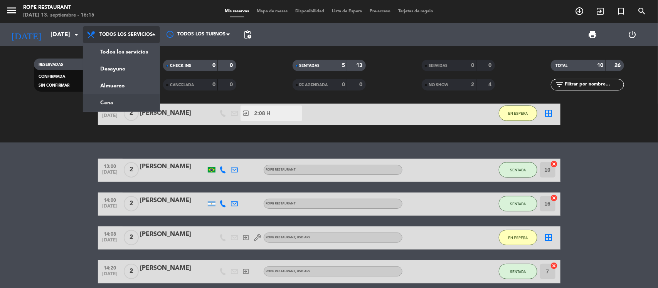
click at [129, 99] on div "menu Rope restaurant [DATE] 13. septiembre - 16:15 Mis reservas Mapa de mesas D…" at bounding box center [329, 52] width 658 height 104
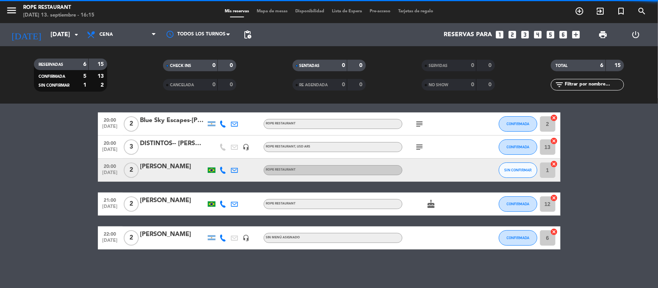
scroll to position [0, 0]
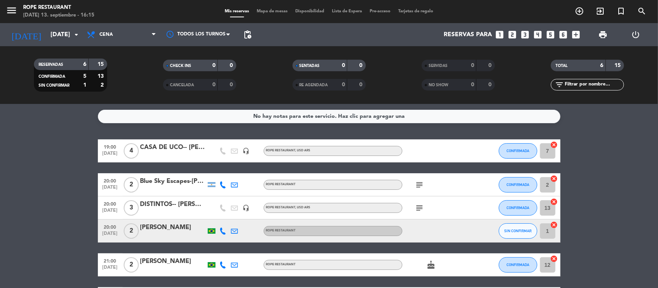
click at [206, 149] on div at bounding box center [212, 150] width 12 height 23
click at [181, 141] on div "19:00 [DATE] 4 CASA DE UCO-- [PERSON_NAME] Latin headset_mic ROPE RESTAURANT , …" at bounding box center [329, 150] width 462 height 23
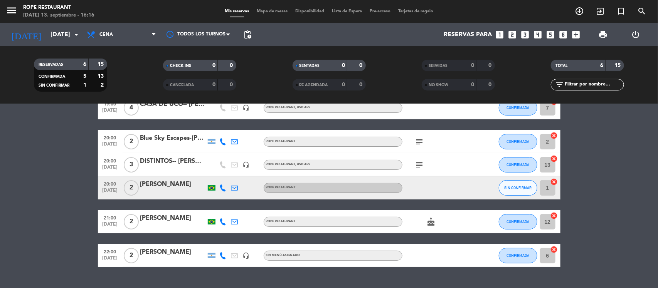
scroll to position [60, 0]
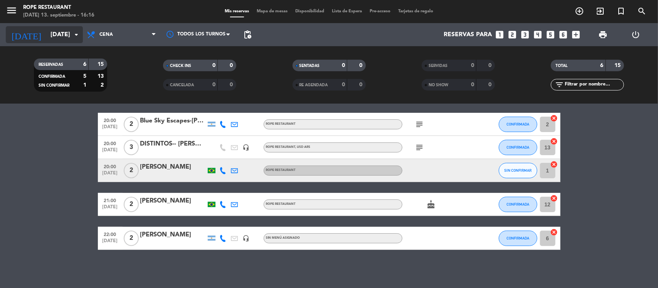
click at [47, 37] on input "[DATE]" at bounding box center [87, 34] width 81 height 15
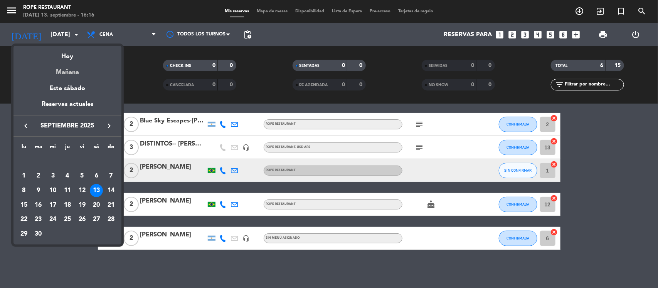
click at [47, 71] on div "Mañana" at bounding box center [67, 70] width 108 height 16
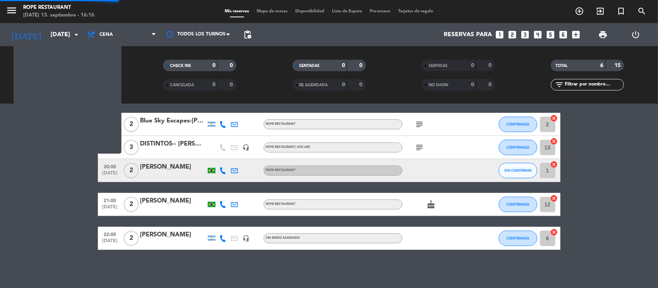
click at [152, 18] on div "menu Rope restaurant [DATE] 13. septiembre - 16:16" at bounding box center [82, 12] width 164 height 18
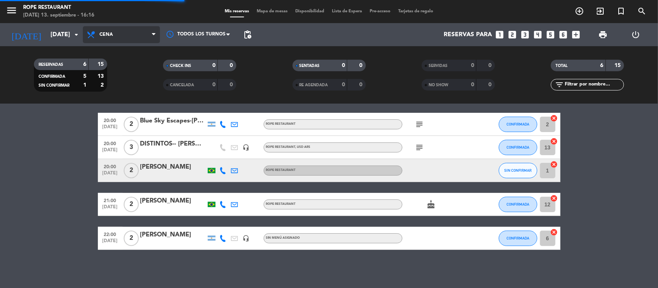
click at [153, 33] on icon at bounding box center [153, 35] width 3 height 6
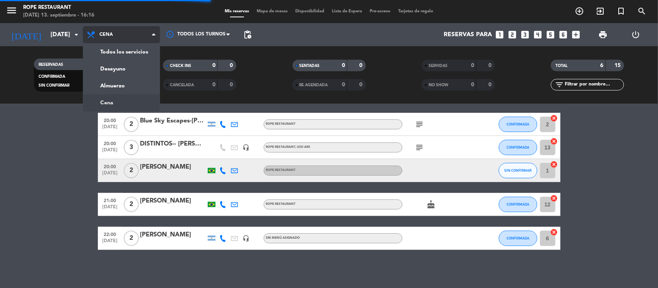
click at [153, 45] on div "Todos los servicios Desayuno Almuerzo Cena Cena Todos los servicios Desayuno Al…" at bounding box center [121, 34] width 77 height 23
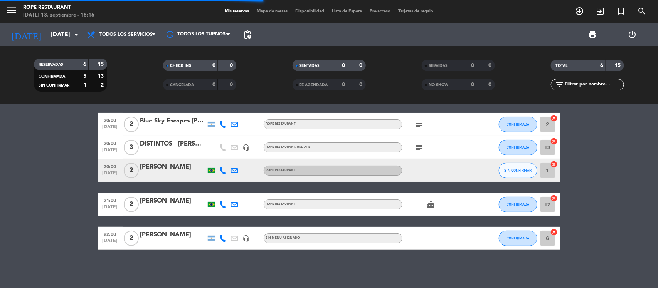
scroll to position [0, 0]
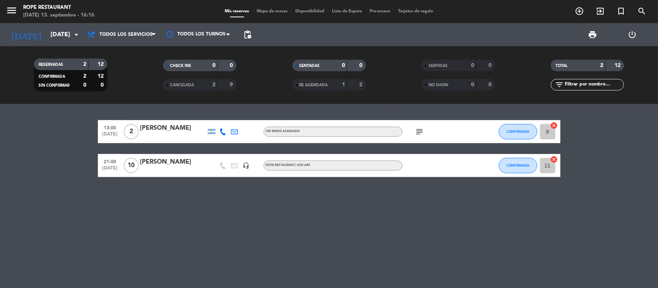
click at [227, 134] on div at bounding box center [223, 131] width 12 height 23
click at [222, 132] on icon at bounding box center [223, 131] width 7 height 7
click at [417, 132] on icon "subject" at bounding box center [419, 131] width 9 height 9
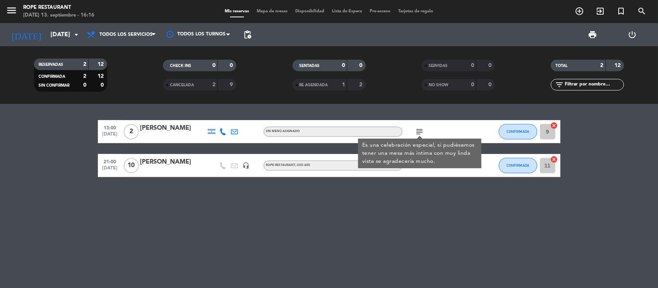
click at [220, 135] on icon at bounding box center [223, 131] width 7 height 7
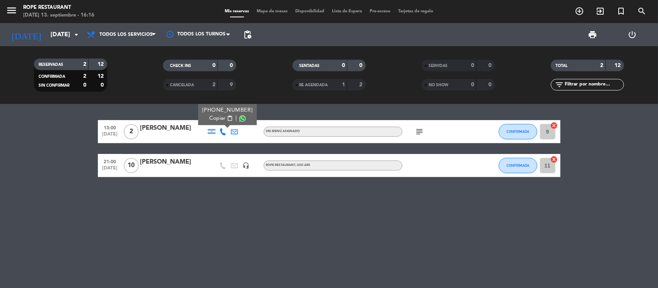
click at [421, 124] on div "subject" at bounding box center [436, 131] width 69 height 23
click at [420, 139] on div "subject" at bounding box center [436, 131] width 69 height 23
click at [420, 133] on icon "subject" at bounding box center [419, 131] width 9 height 9
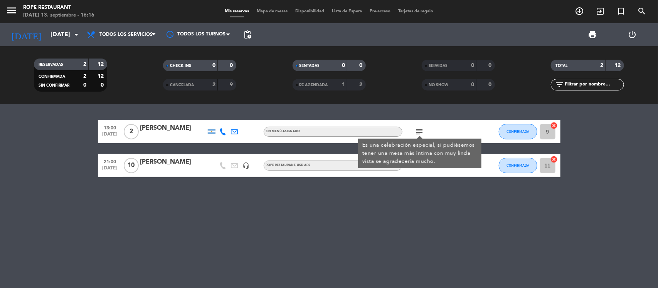
click at [221, 133] on icon at bounding box center [223, 131] width 7 height 7
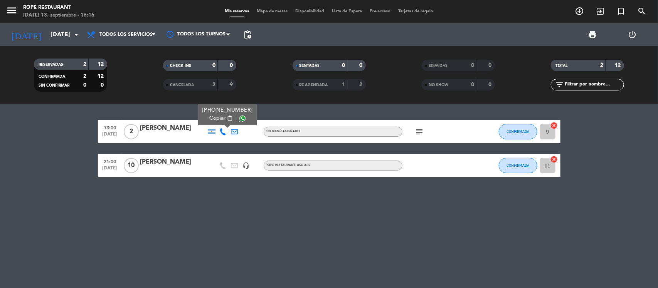
click at [220, 117] on span "Copiar" at bounding box center [217, 118] width 16 height 8
click at [145, 127] on div "[PERSON_NAME]" at bounding box center [172, 128] width 65 height 10
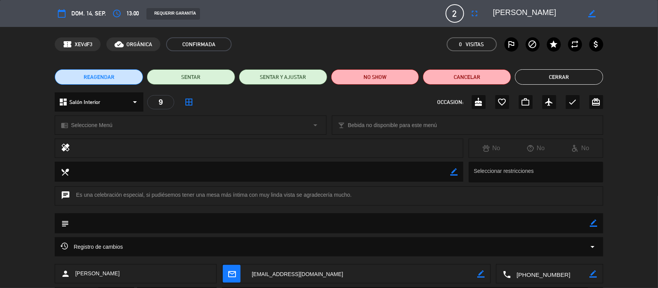
click at [511, 14] on textarea at bounding box center [537, 14] width 88 height 14
drag, startPoint x: 511, startPoint y: 14, endPoint x: 530, endPoint y: 14, distance: 18.9
click at [530, 14] on textarea at bounding box center [537, 14] width 88 height 14
click at [552, 74] on button "Cerrar" at bounding box center [559, 76] width 88 height 15
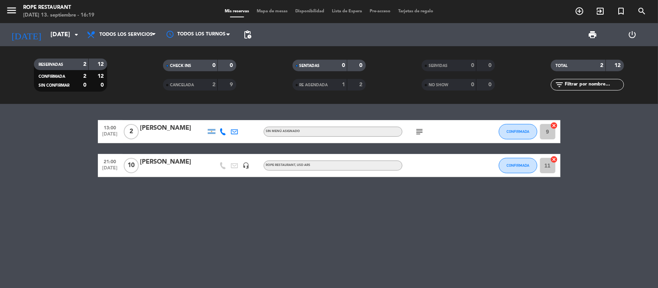
click at [181, 170] on div at bounding box center [172, 171] width 65 height 6
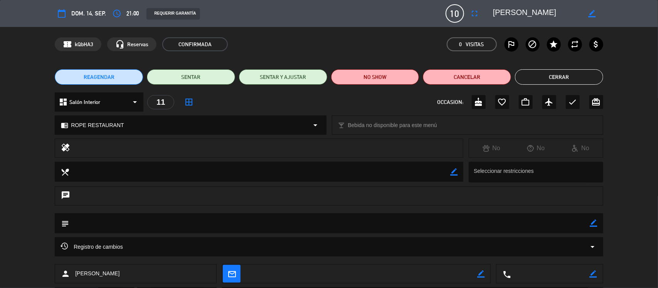
click at [501, 10] on textarea at bounding box center [537, 14] width 88 height 14
click at [553, 16] on textarea at bounding box center [537, 14] width 88 height 14
click at [532, 82] on button "Cerrar" at bounding box center [559, 76] width 88 height 15
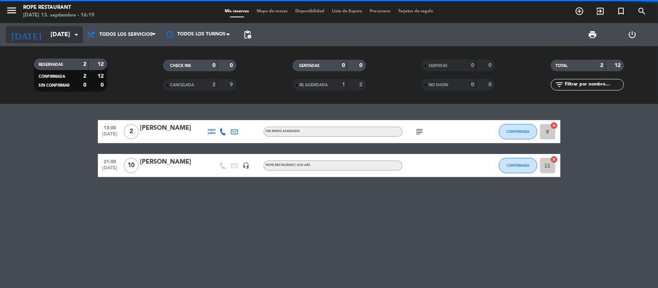
click at [50, 27] on input "[DATE]" at bounding box center [87, 34] width 81 height 15
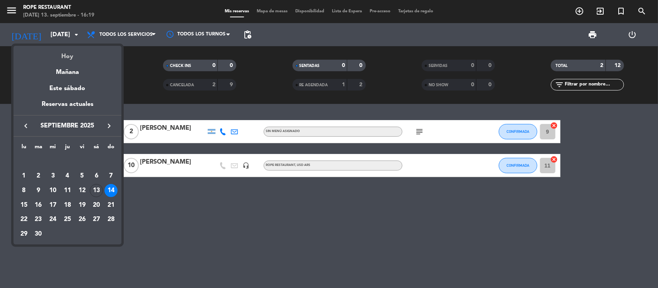
click at [54, 56] on div "Hoy" at bounding box center [67, 54] width 108 height 16
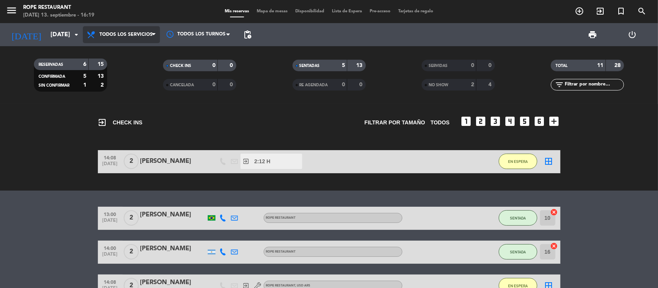
click at [130, 38] on span "Todos los servicios" at bounding box center [121, 34] width 77 height 17
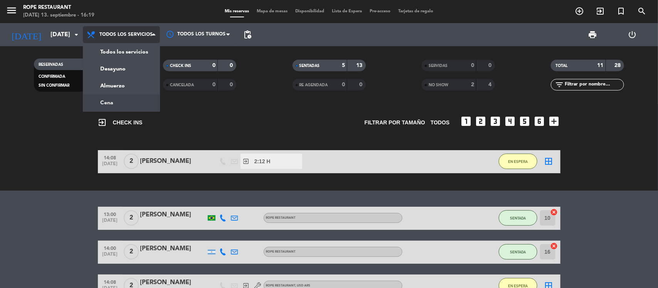
click at [117, 106] on ng-component "menu Rope restaurant [DATE] 13. septiembre - 16:19 Mis reservas Mapa de mesas D…" at bounding box center [329, 144] width 658 height 288
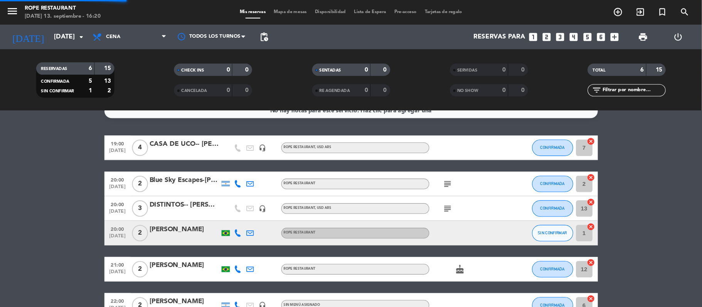
scroll to position [12, 0]
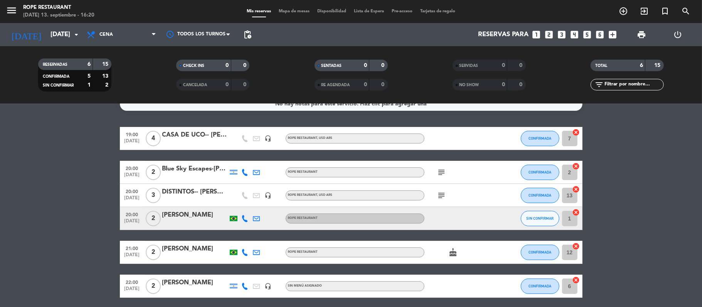
click at [203, 134] on div "CASA DE UCO-- [PERSON_NAME] Latin" at bounding box center [194, 135] width 65 height 10
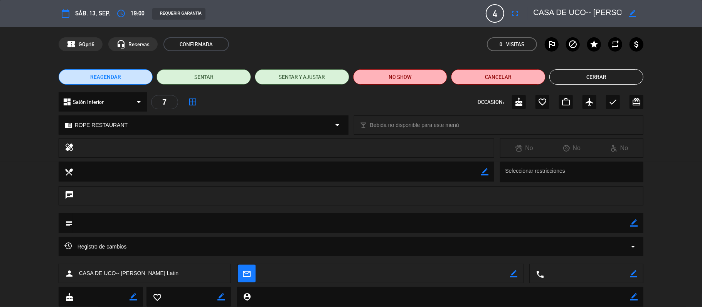
drag, startPoint x: 603, startPoint y: 11, endPoint x: 701, endPoint y: 23, distance: 98.6
click at [657, 22] on div "calendar_today sáb. 13, sep. access_time 19:00 REQUERIR GARANTÍA 4 CASA DE UCO-…" at bounding box center [351, 13] width 702 height 27
click at [619, 70] on button "Cerrar" at bounding box center [596, 76] width 94 height 15
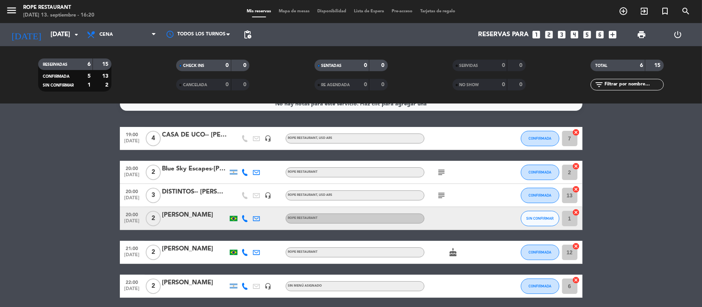
click at [198, 196] on div "DISTINTOS-- [PERSON_NAME]" at bounding box center [194, 192] width 65 height 10
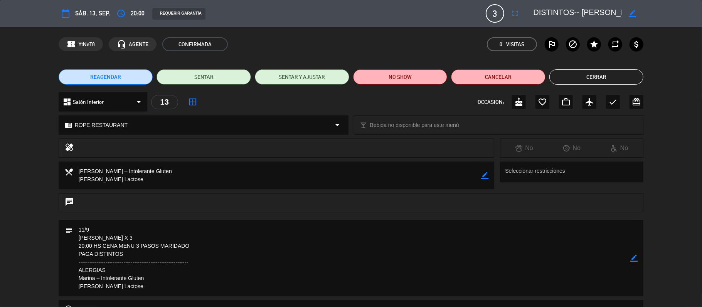
click at [587, 82] on button "Cerrar" at bounding box center [596, 76] width 94 height 15
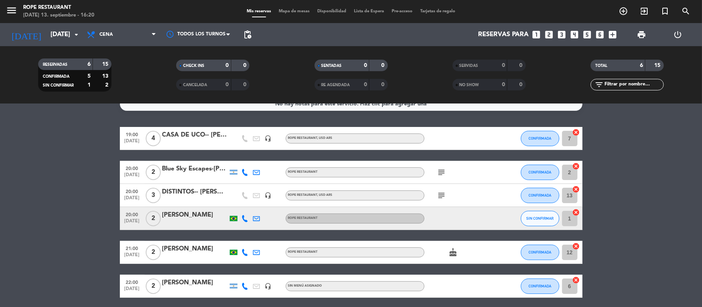
click at [194, 169] on div "Blue Sky Escapes-[PERSON_NAME] & [PERSON_NAME]" at bounding box center [194, 169] width 65 height 10
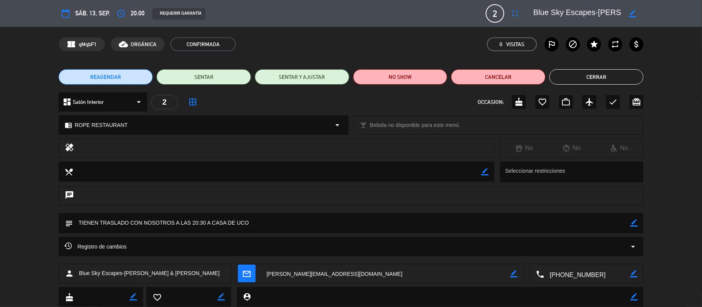
click at [620, 81] on button "Cerrar" at bounding box center [596, 76] width 94 height 15
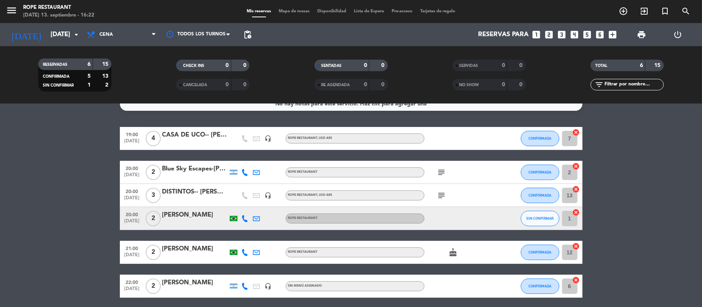
click at [440, 193] on icon "subject" at bounding box center [441, 195] width 9 height 9
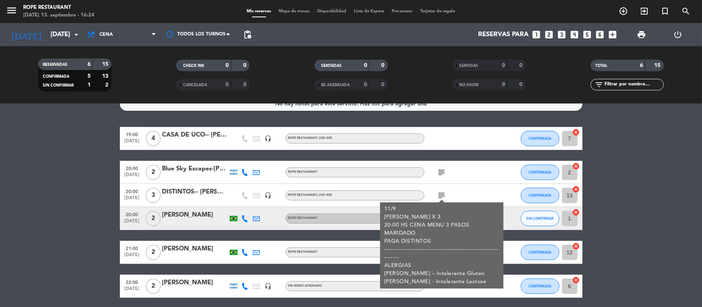
click at [106, 144] on bookings-row "19:00 [DATE] 4 CASA DE UCO-- [PERSON_NAME] Latin headset_mic ROPE RESTAURANT , …" at bounding box center [351, 212] width 702 height 171
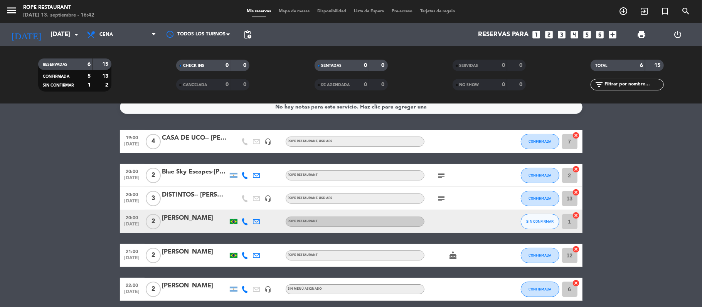
scroll to position [0, 0]
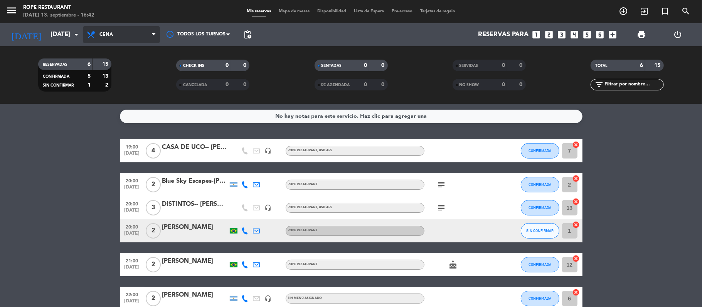
click at [104, 28] on span "Cena" at bounding box center [121, 34] width 77 height 17
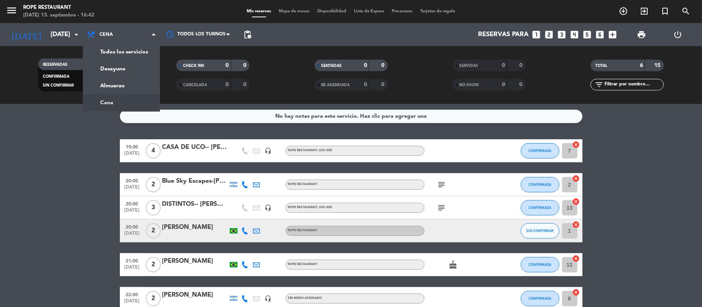
click at [117, 57] on div "menu Rope restaurant [DATE] 13. septiembre - 16:42 Mis reservas Mapa de mesas D…" at bounding box center [351, 52] width 702 height 104
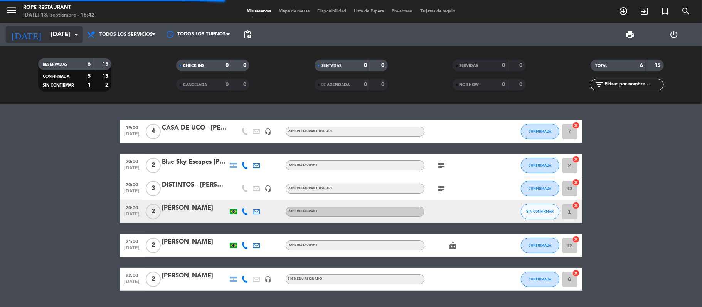
click at [56, 38] on input "[DATE]" at bounding box center [88, 34] width 83 height 15
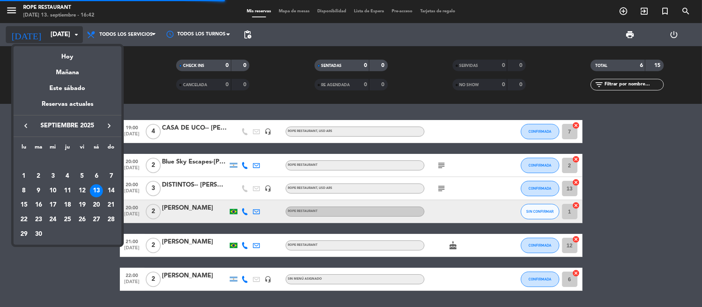
click at [61, 50] on div "Hoy" at bounding box center [67, 54] width 108 height 16
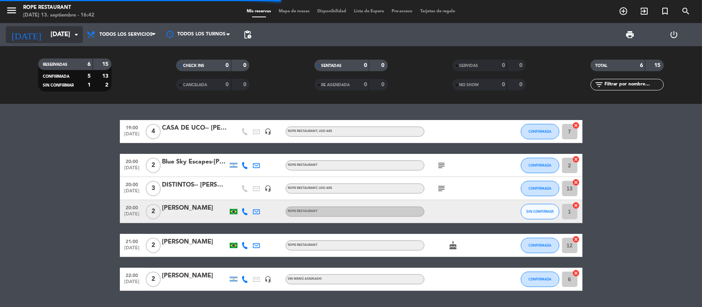
click at [61, 42] on input "[DATE]" at bounding box center [88, 34] width 83 height 15
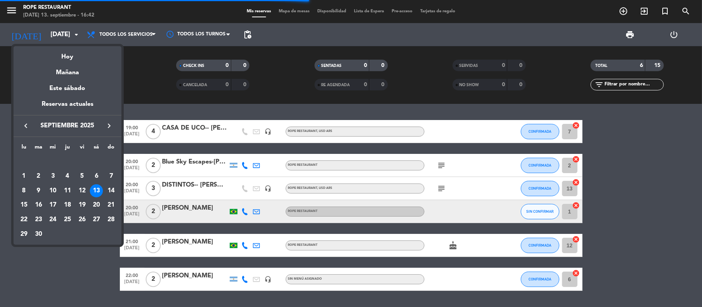
click at [62, 88] on div "Este sábado" at bounding box center [67, 89] width 108 height 22
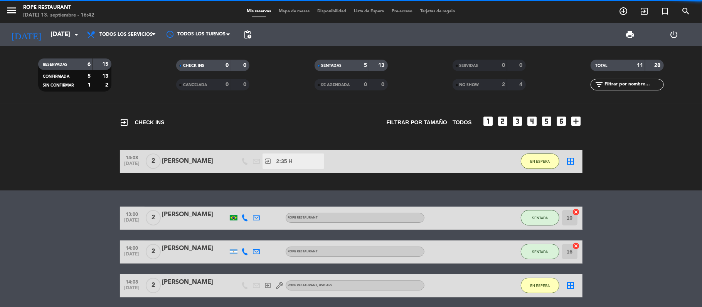
click at [57, 20] on div "menu Rope restaurant [DATE] 13. septiembre - 16:42 Mis reservas Mapa de mesas D…" at bounding box center [351, 11] width 702 height 23
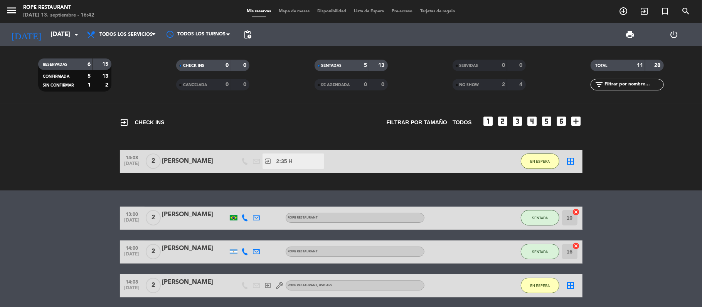
click at [57, 44] on div "[DATE] [DATE] arrow_drop_down" at bounding box center [44, 34] width 77 height 23
click at [57, 37] on input "[DATE]" at bounding box center [88, 34] width 83 height 15
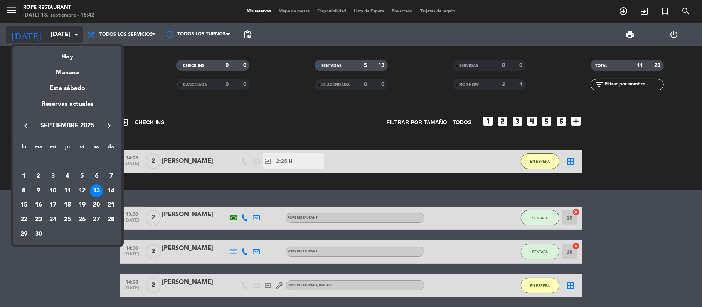
click at [65, 70] on div "Mañana" at bounding box center [67, 70] width 108 height 16
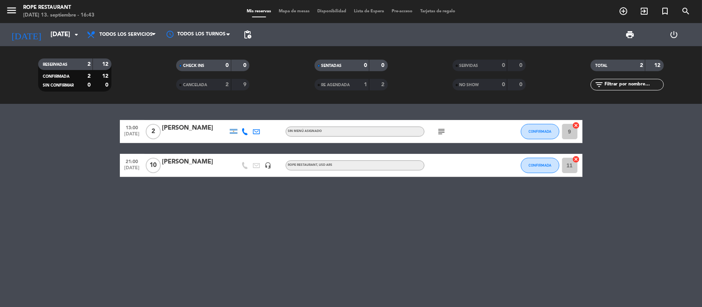
click at [0, 117] on div "13:00 [DATE] 2 [PERSON_NAME] Sin menú asignado subject CONFIRMADA 9 cancel 21:0…" at bounding box center [351, 205] width 702 height 203
click at [25, 44] on div "[DATE] [DATE] arrow_drop_down" at bounding box center [44, 34] width 77 height 23
click at [47, 39] on input "[DATE]" at bounding box center [88, 34] width 83 height 15
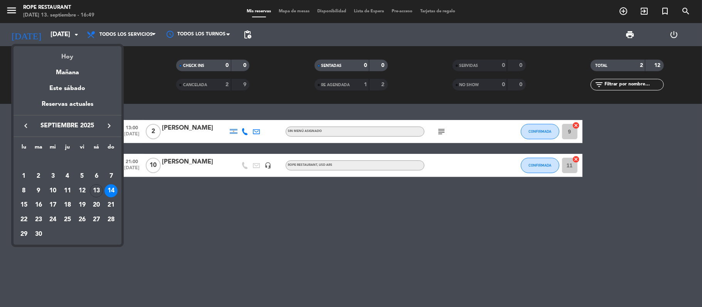
click at [52, 52] on div "Hoy" at bounding box center [67, 54] width 108 height 16
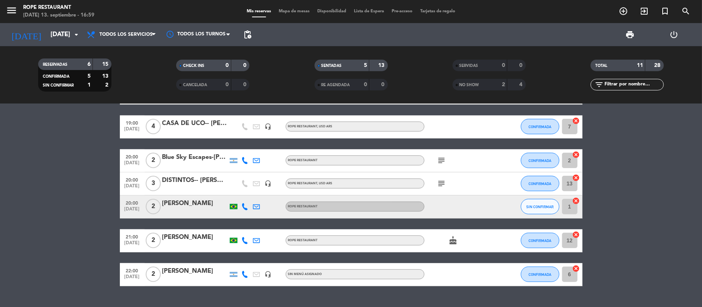
scroll to position [278, 0]
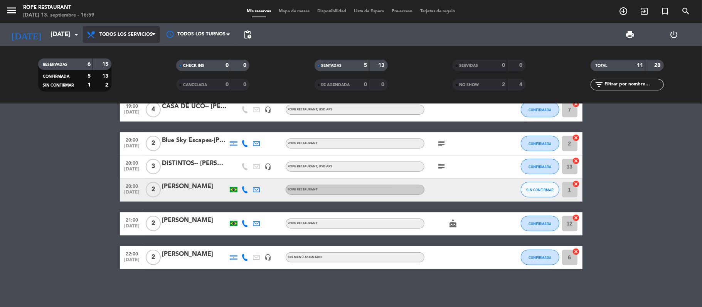
click at [145, 31] on span "Todos los servicios" at bounding box center [121, 34] width 77 height 17
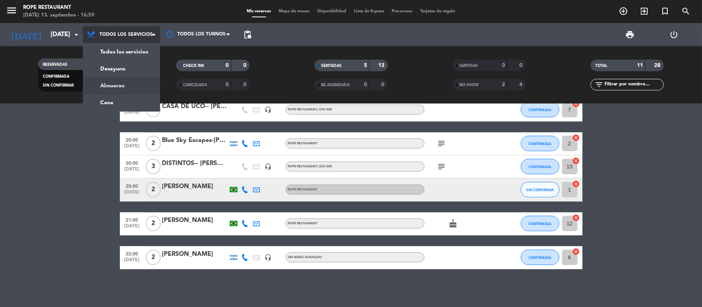
click at [130, 100] on div "menu Rope restaurant [DATE] 13. septiembre - 16:59 Mis reservas Mapa de mesas D…" at bounding box center [351, 52] width 702 height 104
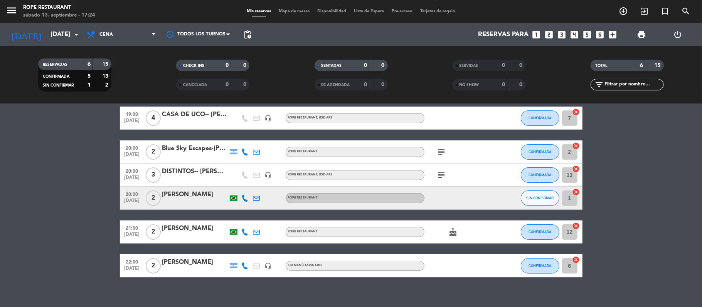
scroll to position [41, 0]
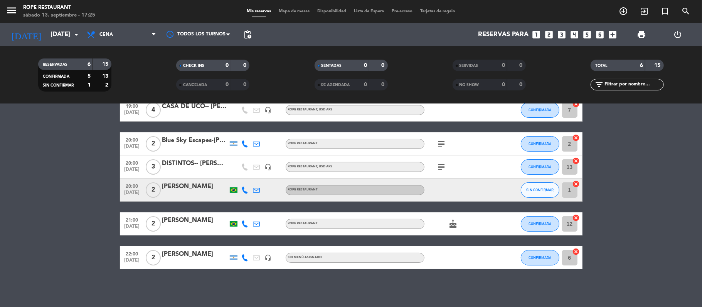
click at [0, 218] on bookings-row "19:00 [DATE] 4 CASA DE UCO-- [PERSON_NAME] Latin headset_mic ROPE RESTAURANT , …" at bounding box center [351, 184] width 702 height 171
drag, startPoint x: 701, startPoint y: 185, endPoint x: 700, endPoint y: 181, distance: 4.7
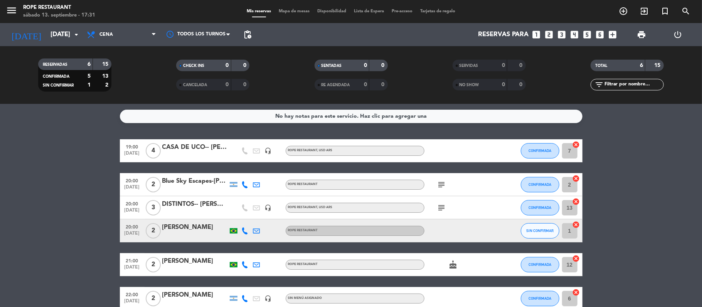
click at [417, 104] on div "No hay notas para este servicio. Haz clic para agregar una 19:00 [DATE] 4 CASA …" at bounding box center [351, 205] width 702 height 203
click at [273, 113] on div "No hay notas para este servicio. Haz clic para agregar una" at bounding box center [351, 116] width 462 height 13
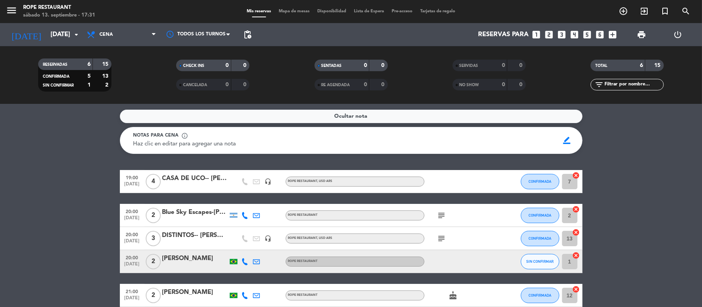
click at [372, 116] on div "Ocultar nota" at bounding box center [351, 116] width 462 height 13
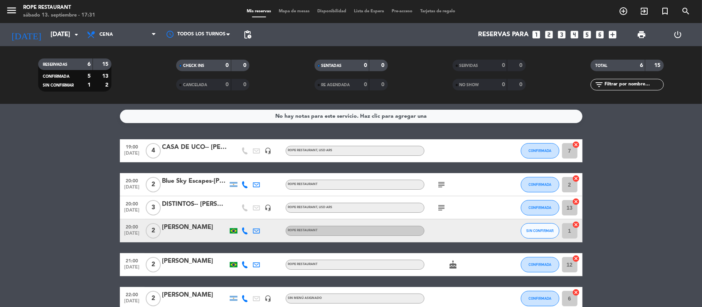
click at [376, 114] on div "No hay notas para este servicio. Haz clic para agregar una" at bounding box center [350, 116] width 151 height 9
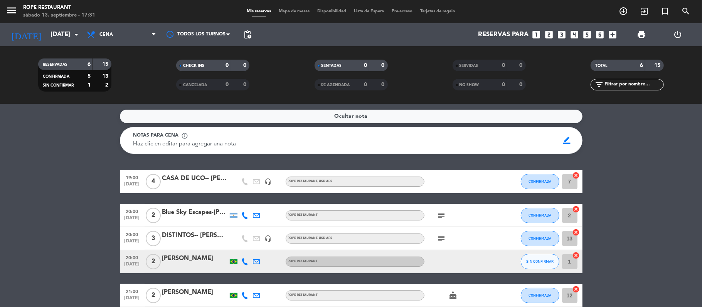
click at [376, 114] on div "Ocultar nota" at bounding box center [351, 116] width 462 height 13
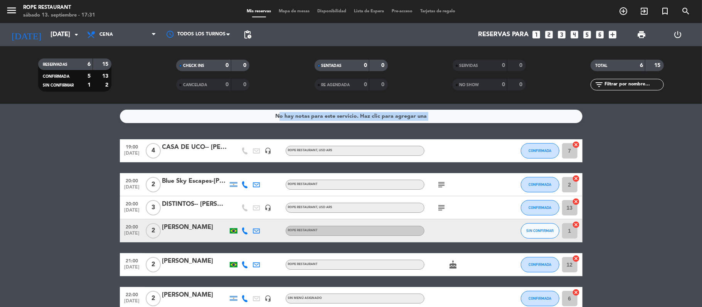
click at [376, 114] on div "No hay notas para este servicio. Haz clic para agregar una" at bounding box center [350, 116] width 151 height 9
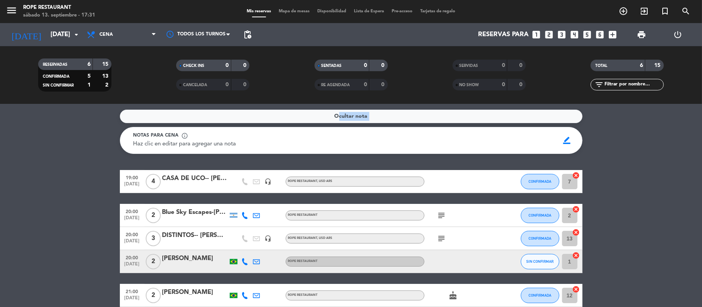
click at [376, 114] on div "Ocultar nota" at bounding box center [351, 116] width 462 height 13
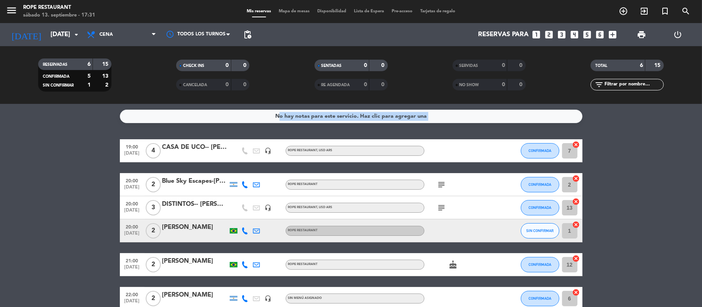
click at [376, 114] on div "No hay notas para este servicio. Haz clic para agregar una" at bounding box center [350, 116] width 151 height 9
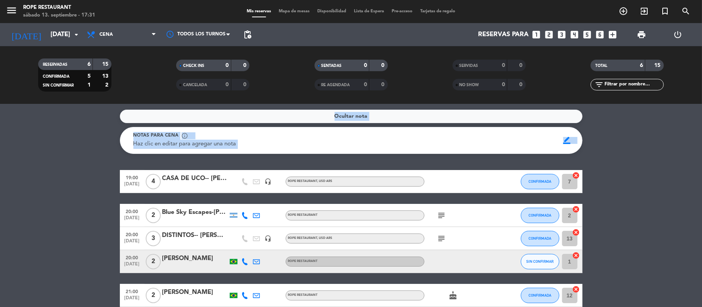
click at [376, 114] on div "Ocultar nota" at bounding box center [351, 116] width 462 height 13
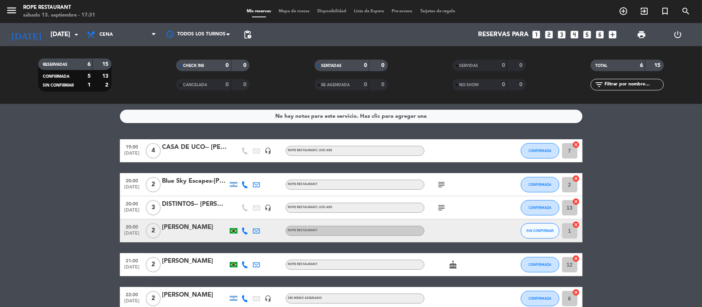
click at [35, 134] on div "No hay notas para este servicio. Haz clic para agregar una 19:00 [DATE] 4 CASA …" at bounding box center [351, 205] width 702 height 203
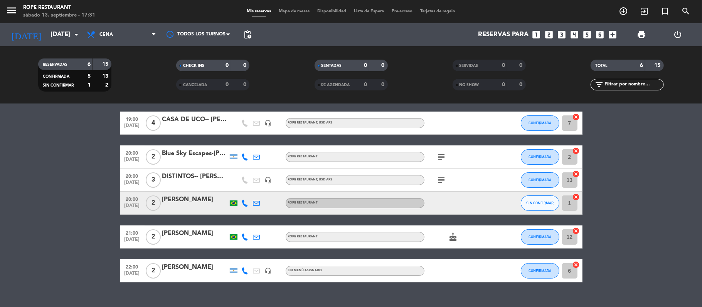
scroll to position [41, 0]
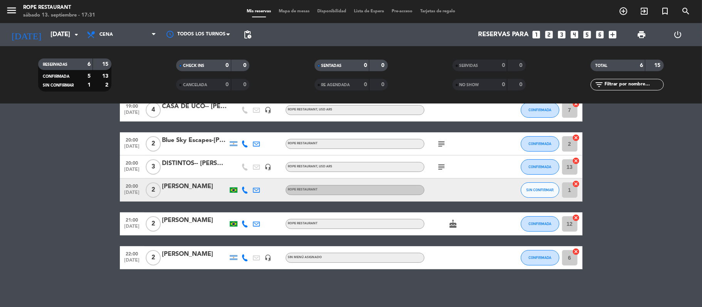
drag, startPoint x: 113, startPoint y: 156, endPoint x: 76, endPoint y: 180, distance: 44.5
click at [91, 179] on bookings-row "19:00 [DATE] 4 CASA DE UCO-- [PERSON_NAME] Latin headset_mic ROPE RESTAURANT , …" at bounding box center [351, 184] width 702 height 171
click at [69, 181] on bookings-row "19:00 [DATE] 4 CASA DE UCO-- [PERSON_NAME] Latin headset_mic ROPE RESTAURANT , …" at bounding box center [351, 184] width 702 height 171
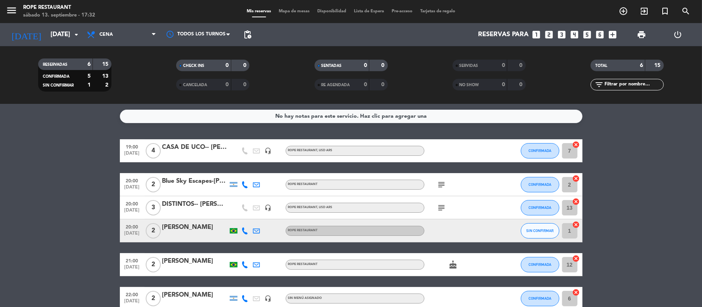
click at [0, 181] on bookings-row "19:00 [DATE] 4 CASA DE UCO-- [PERSON_NAME] Latin headset_mic ROPE RESTAURANT , …" at bounding box center [351, 224] width 702 height 171
click at [15, 173] on bookings-row "19:00 [DATE] 4 CASA DE UCO-- [PERSON_NAME] Latin headset_mic ROPE RESTAURANT , …" at bounding box center [351, 224] width 702 height 171
click at [12, 170] on bookings-row "19:00 [DATE] 4 CASA DE UCO-- [PERSON_NAME] Latin headset_mic ROPE RESTAURANT , …" at bounding box center [351, 224] width 702 height 171
click at [81, 177] on bookings-row "19:00 [DATE] 4 CASA DE UCO-- [PERSON_NAME] Latin headset_mic ROPE RESTAURANT , …" at bounding box center [351, 224] width 702 height 171
click at [193, 148] on div "CASA DE UCO-- [PERSON_NAME] Latin" at bounding box center [194, 148] width 65 height 10
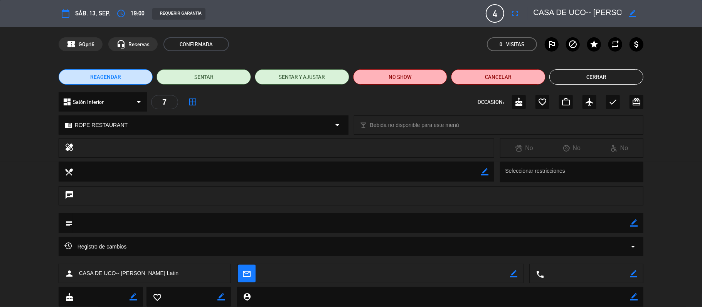
drag, startPoint x: 572, startPoint y: 18, endPoint x: 679, endPoint y: 37, distance: 108.7
click at [657, 37] on div "calendar_today sáb. 13, sep. access_time 19:00 REQUERIR GARANTÍA 4 CASA DE UCO-…" at bounding box center [351, 153] width 702 height 307
click at [657, 64] on div "REAGENDAR SENTAR SENTAR Y AJUSTAR NO SHOW Cancelar Cerrar" at bounding box center [351, 77] width 702 height 31
click at [615, 72] on button "Cerrar" at bounding box center [596, 76] width 94 height 15
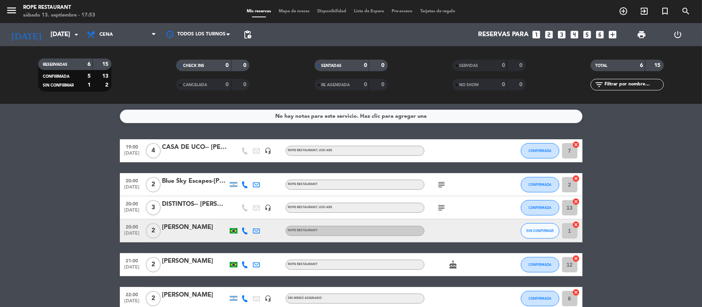
click at [180, 152] on div "CASA DE UCO-- [PERSON_NAME] Latin" at bounding box center [194, 148] width 65 height 10
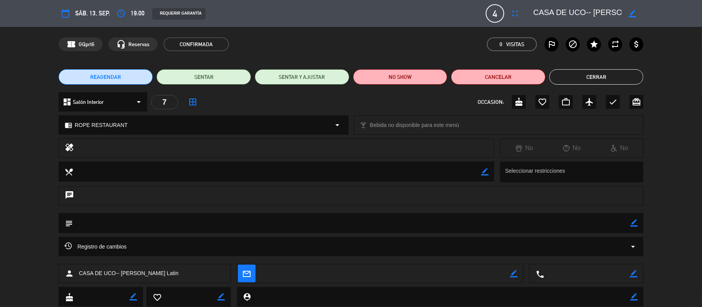
drag, startPoint x: 612, startPoint y: 17, endPoint x: 634, endPoint y: 13, distance: 22.7
click at [633, 13] on div "border_color" at bounding box center [585, 14] width 116 height 14
click at [649, 78] on div "REAGENDAR SENTAR SENTAR Y AJUSTAR NO SHOW Cancelar Cerrar" at bounding box center [351, 77] width 702 height 31
click at [613, 73] on button "Cerrar" at bounding box center [596, 76] width 94 height 15
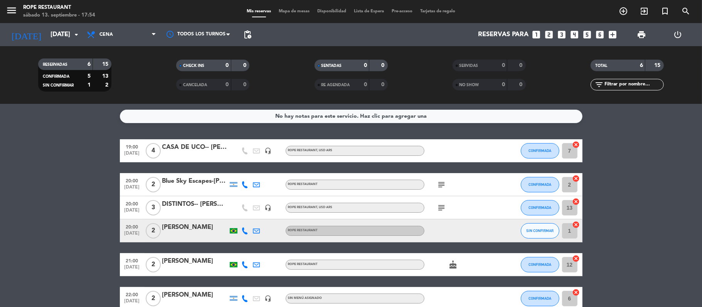
click at [203, 159] on div at bounding box center [194, 156] width 65 height 6
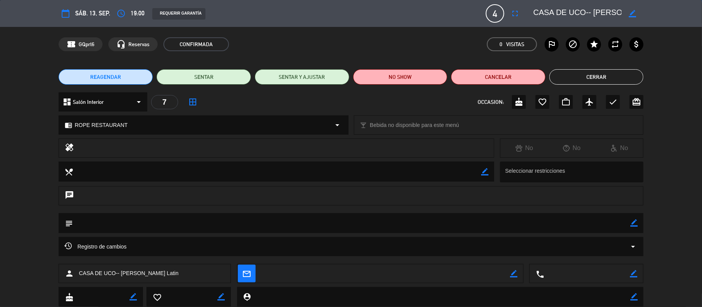
click at [598, 13] on textarea at bounding box center [577, 14] width 88 height 14
drag, startPoint x: 598, startPoint y: 13, endPoint x: 701, endPoint y: 8, distance: 103.3
click at [657, 11] on div "calendar_today sáb. 13, sep. access_time 19:00 REQUERIR GARANTÍA 4 CASA DE UCO-…" at bounding box center [351, 13] width 702 height 27
click at [580, 86] on div "REAGENDAR SENTAR SENTAR Y AJUSTAR NO SHOW Cancelar Cerrar" at bounding box center [351, 77] width 702 height 31
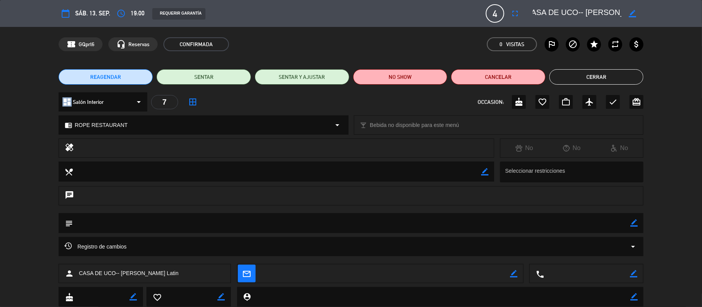
click at [579, 83] on button "Cerrar" at bounding box center [596, 76] width 94 height 15
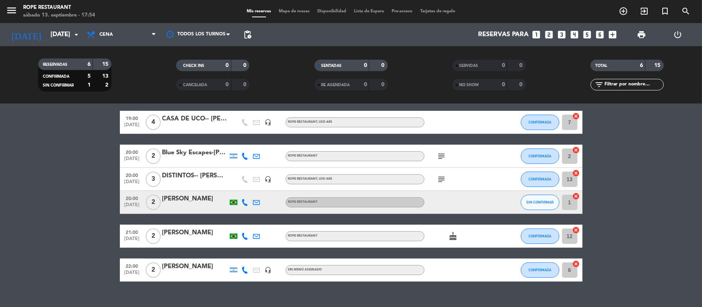
scroll to position [41, 0]
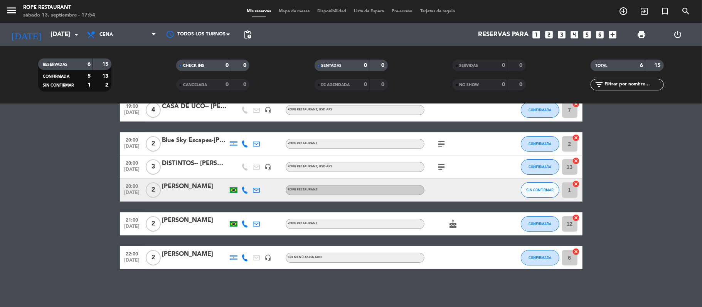
drag, startPoint x: 448, startPoint y: 136, endPoint x: 444, endPoint y: 141, distance: 5.5
click at [447, 136] on div "subject" at bounding box center [458, 144] width 69 height 23
click at [444, 141] on icon "subject" at bounding box center [441, 143] width 9 height 9
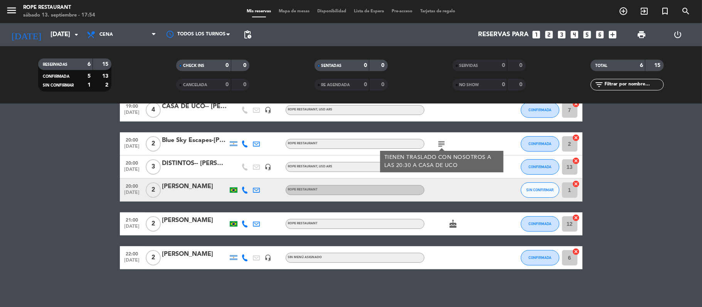
click at [601, 175] on bookings-row "19:00 [DATE] 4 CASA DE UCO-- [PERSON_NAME] Latin headset_mic ROPE RESTAURANT , …" at bounding box center [351, 184] width 702 height 171
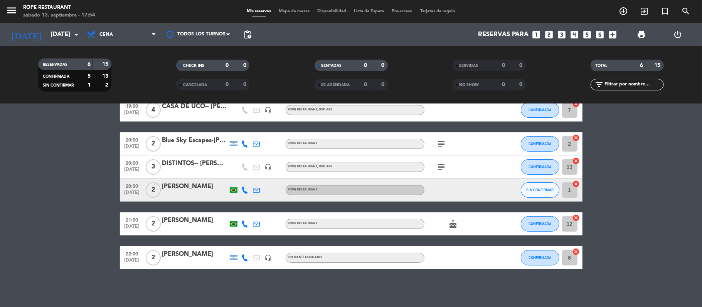
click at [196, 139] on div "Blue Sky Escapes-[PERSON_NAME] & [PERSON_NAME]" at bounding box center [194, 141] width 65 height 10
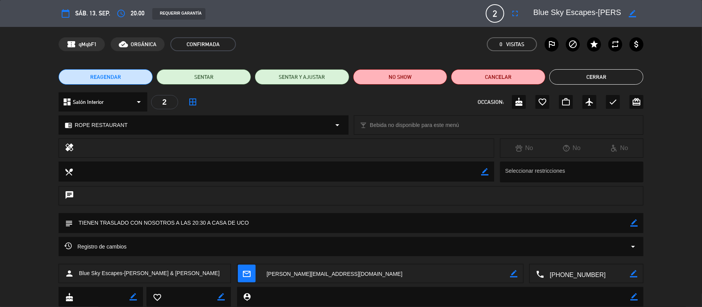
drag, startPoint x: 586, startPoint y: 15, endPoint x: 701, endPoint y: 17, distance: 115.2
click at [657, 17] on div "calendar_today sáb. 13, sep. access_time 20:00 REQUERIR GARANTÍA 2 Blue Sky Esc…" at bounding box center [351, 13] width 702 height 27
click at [657, 28] on div "confirmation_number qMqbF1 cloud_done ORGÁNICA CONFIRMADA 0 Visitas outlined_fl…" at bounding box center [351, 44] width 702 height 35
click at [581, 14] on textarea at bounding box center [577, 14] width 88 height 14
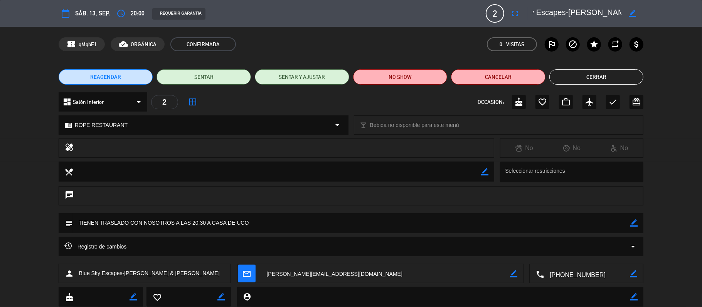
drag, startPoint x: 581, startPoint y: 14, endPoint x: 604, endPoint y: 14, distance: 23.1
click at [604, 14] on textarea at bounding box center [577, 14] width 88 height 14
click at [582, 73] on button "Cerrar" at bounding box center [596, 76] width 94 height 15
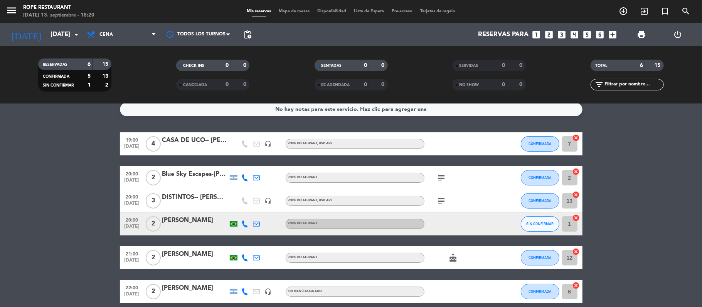
scroll to position [0, 0]
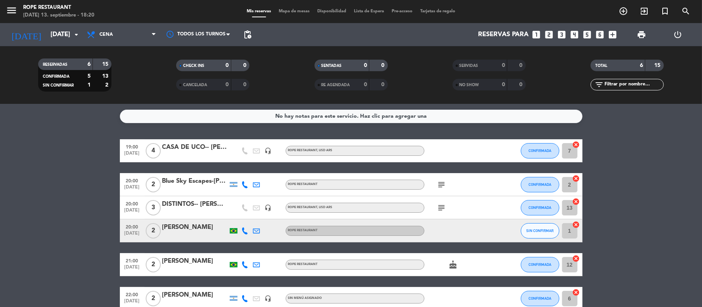
click at [110, 54] on div "RESERVADAS 6 15 CONFIRMADA 5 13 SIN CONFIRMAR 1 2" at bounding box center [75, 75] width 138 height 42
click at [117, 33] on span "Cena" at bounding box center [121, 34] width 77 height 17
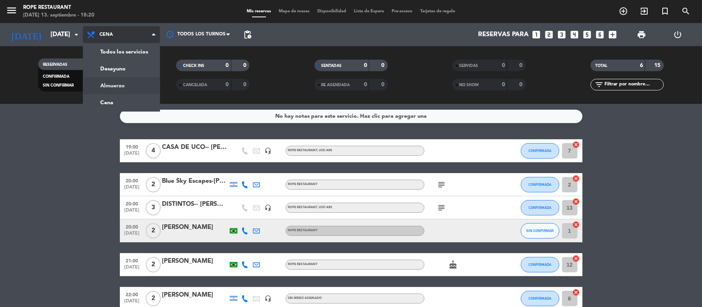
click at [117, 84] on div "menu Rope restaurant [DATE] 13. septiembre - 18:20 Mis reservas Mapa de mesas D…" at bounding box center [351, 52] width 702 height 104
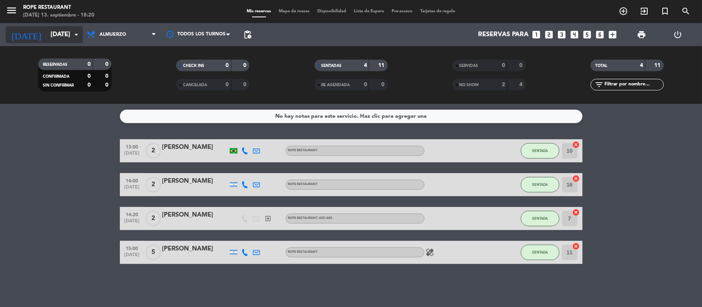
click at [47, 30] on input "[DATE]" at bounding box center [88, 34] width 83 height 15
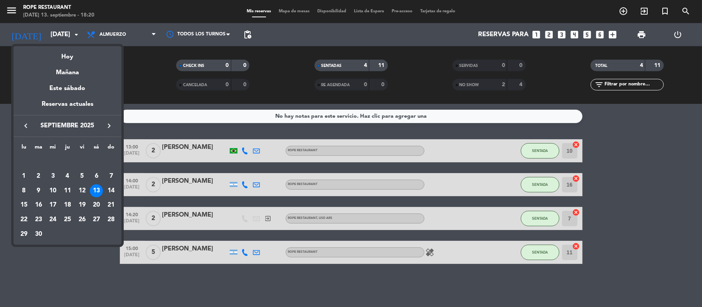
drag, startPoint x: 71, startPoint y: 76, endPoint x: 67, endPoint y: 70, distance: 7.5
click at [71, 74] on div "Mañana" at bounding box center [67, 70] width 108 height 16
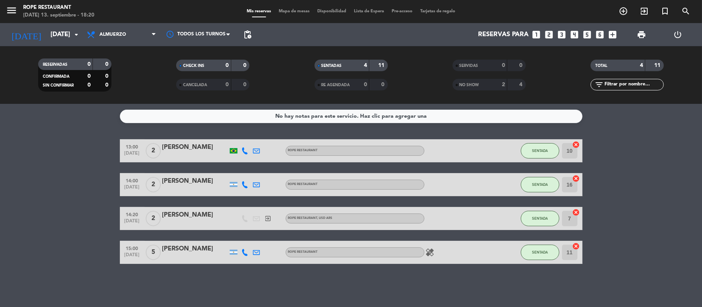
type input "[DATE]"
